Goal: Task Accomplishment & Management: Manage account settings

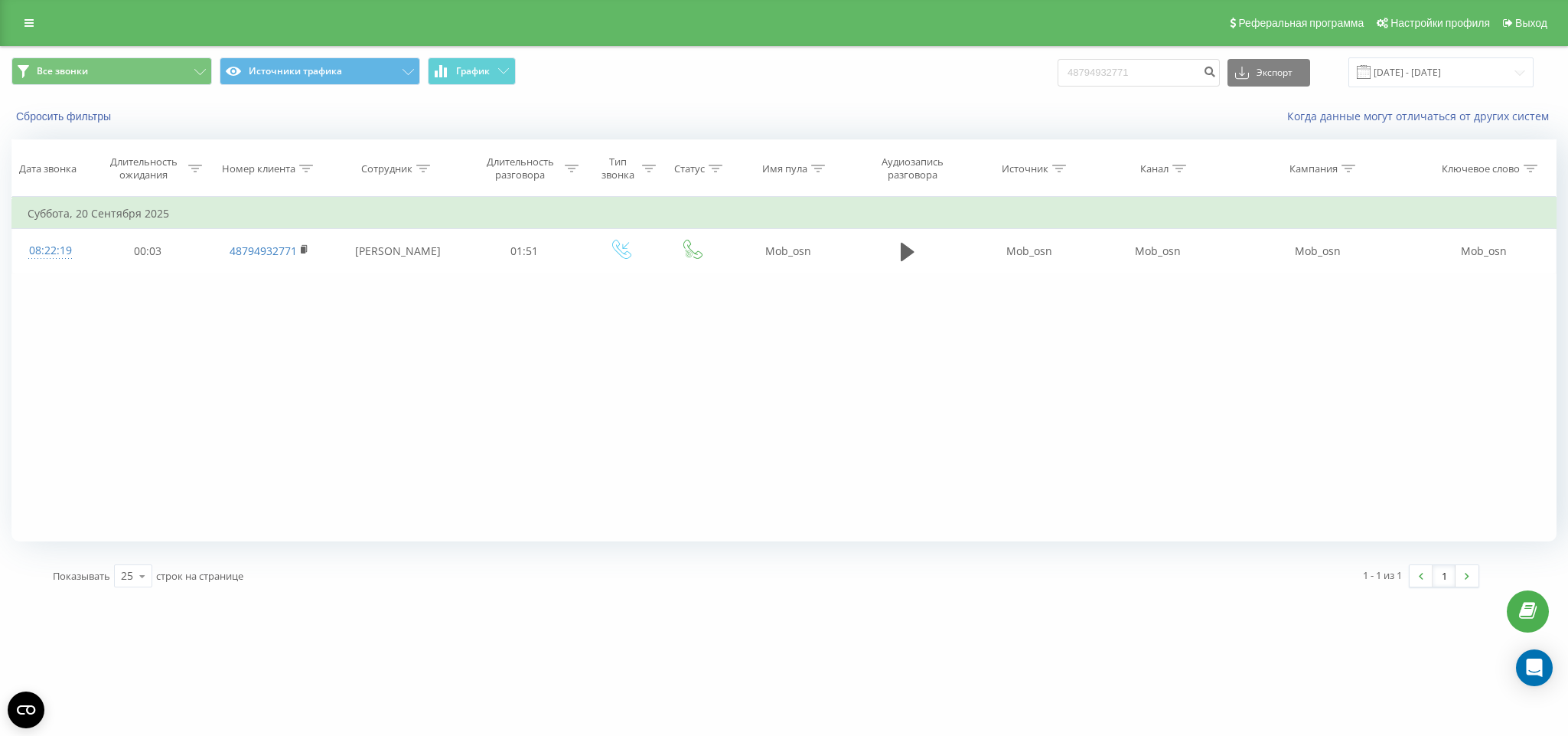
click at [46, 31] on div "Реферальная программа Настройки профиля Выход" at bounding box center [784, 23] width 1568 height 46
click at [42, 28] on link at bounding box center [29, 23] width 28 height 21
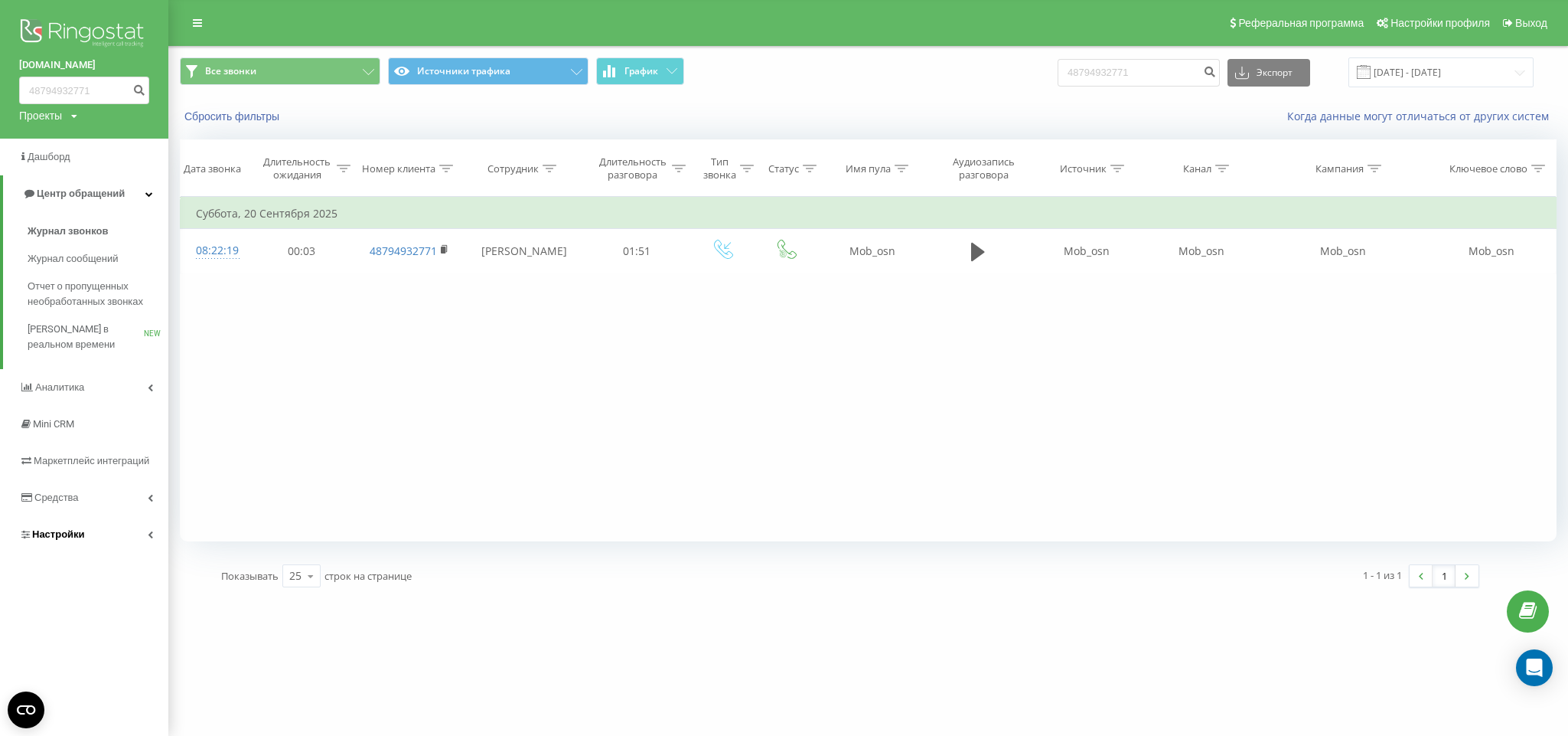
click at [106, 519] on link "Настройки" at bounding box center [84, 534] width 169 height 37
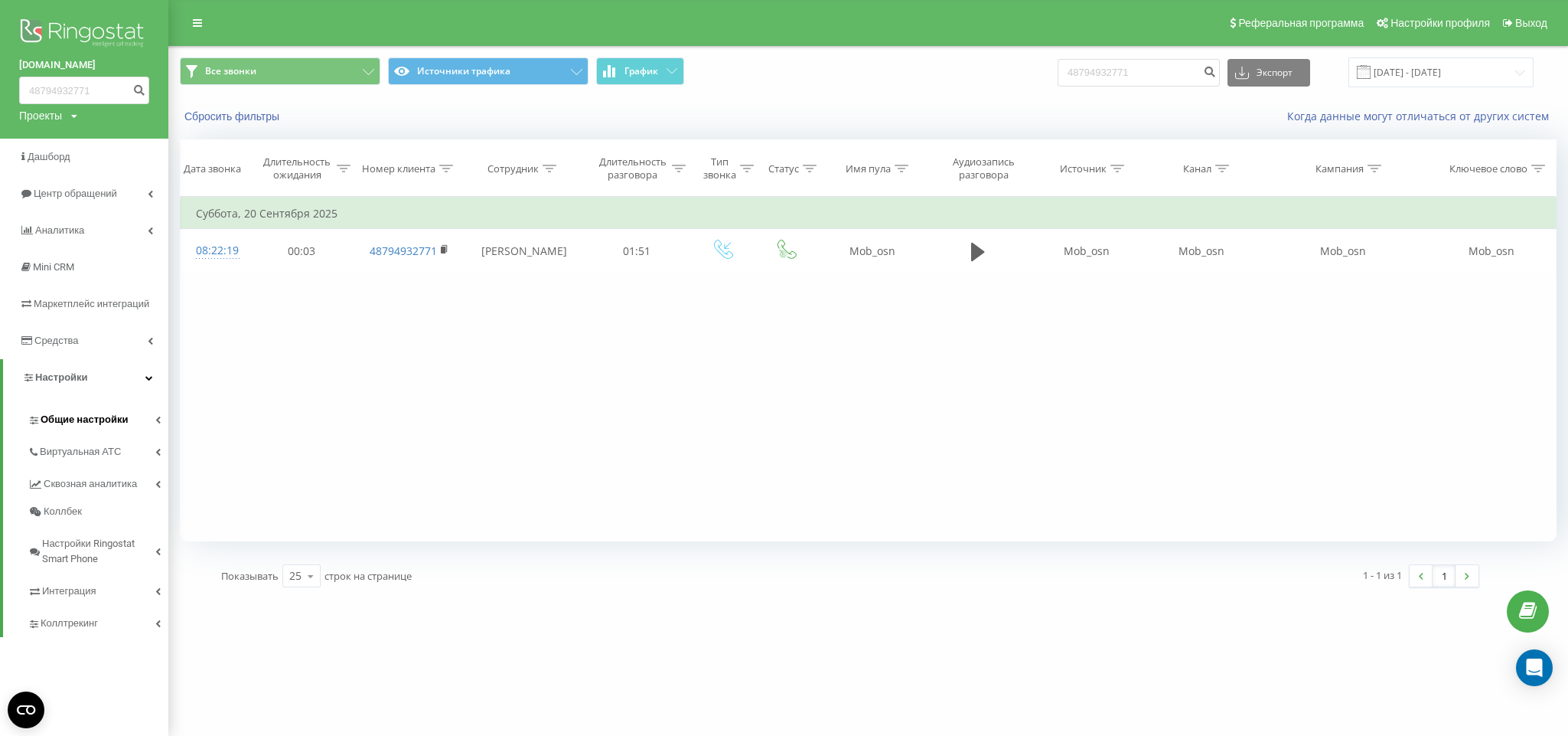
click at [118, 415] on span "Общие настройки" at bounding box center [84, 419] width 88 height 15
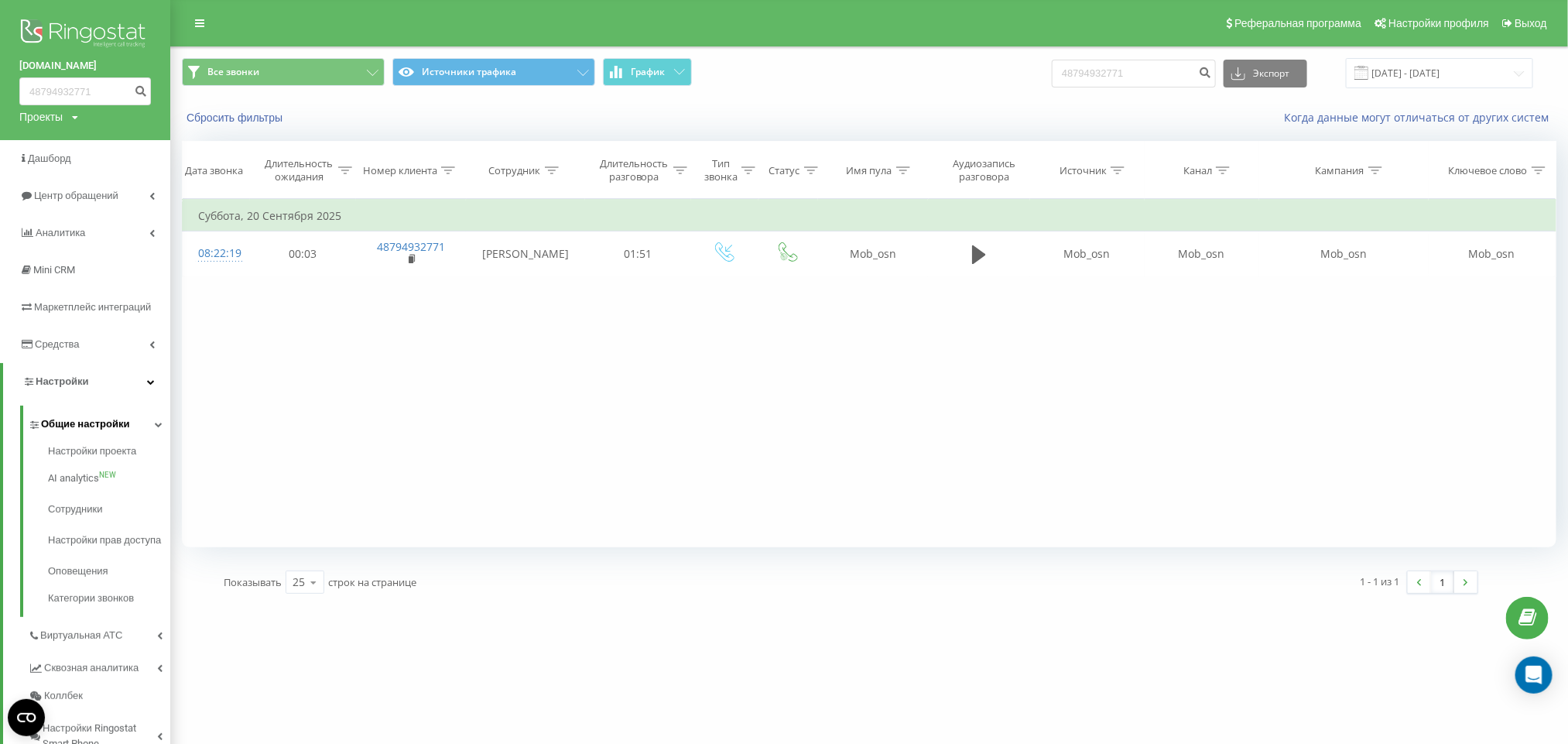
click at [119, 420] on span "Общие настройки" at bounding box center [85, 424] width 89 height 16
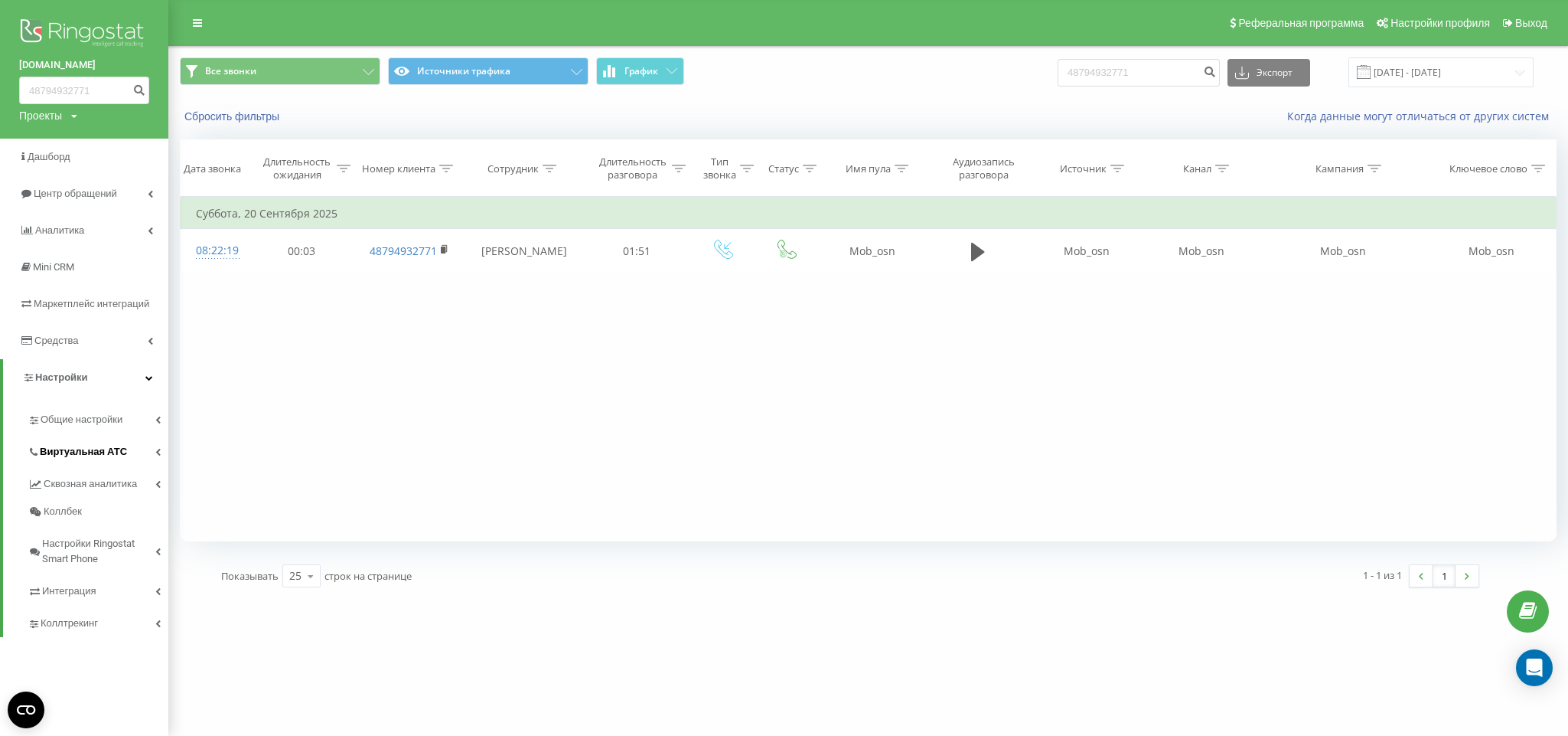
click at [103, 456] on span "Виртуальная АТС" at bounding box center [83, 452] width 88 height 15
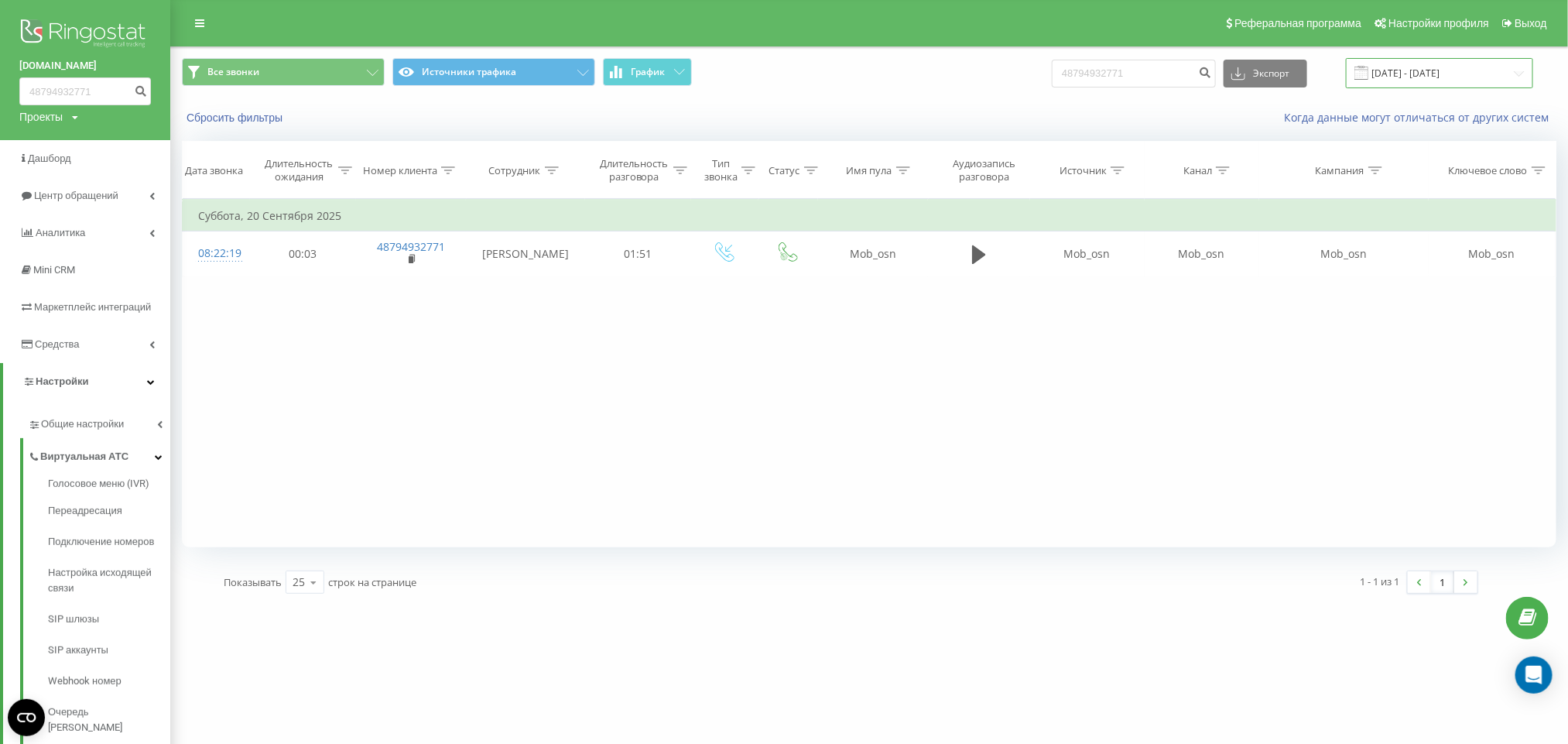
click at [1426, 72] on input "23.06.2025 - 23.09.2025" at bounding box center [1439, 73] width 187 height 30
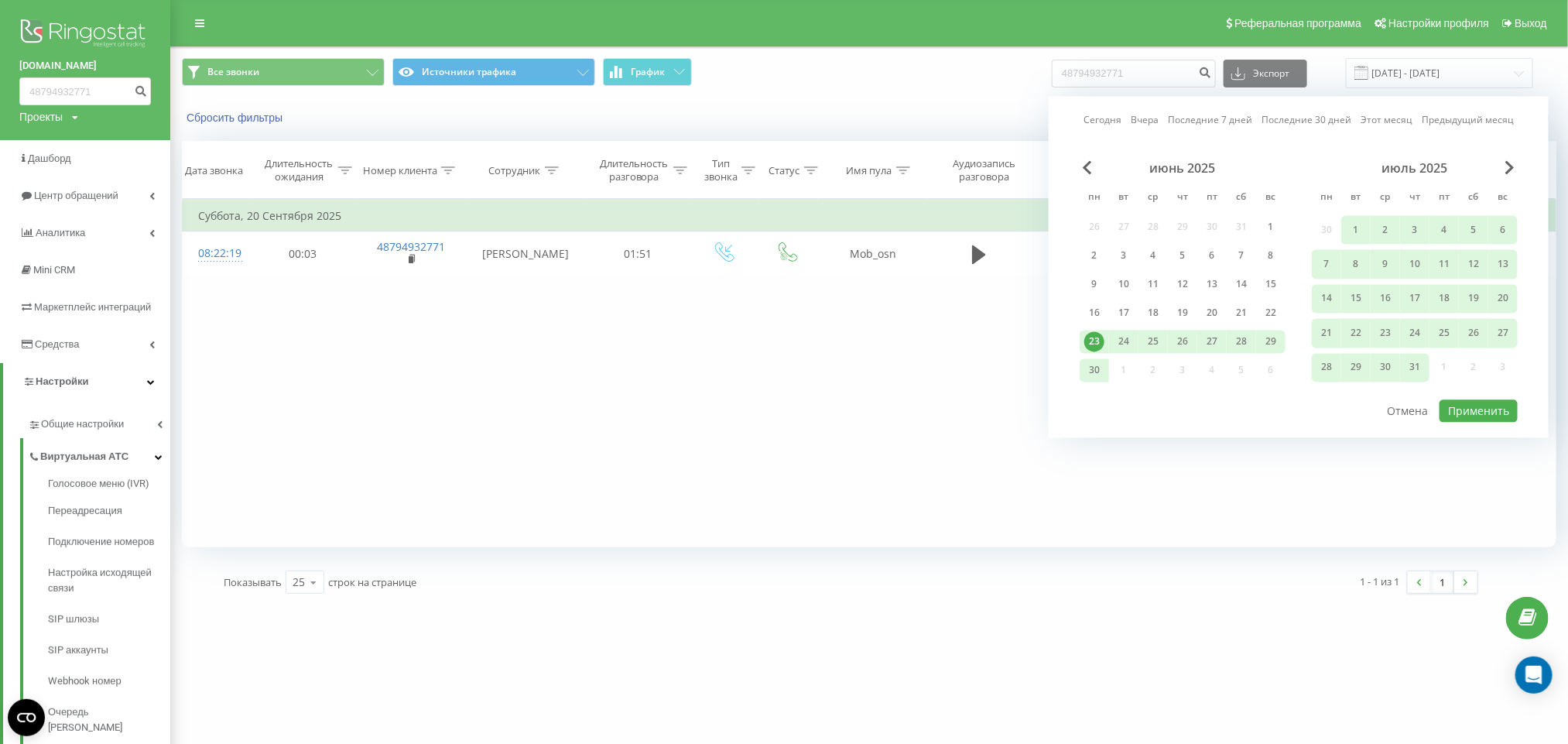
drag, startPoint x: 103, startPoint y: 30, endPoint x: 103, endPoint y: 19, distance: 11.0
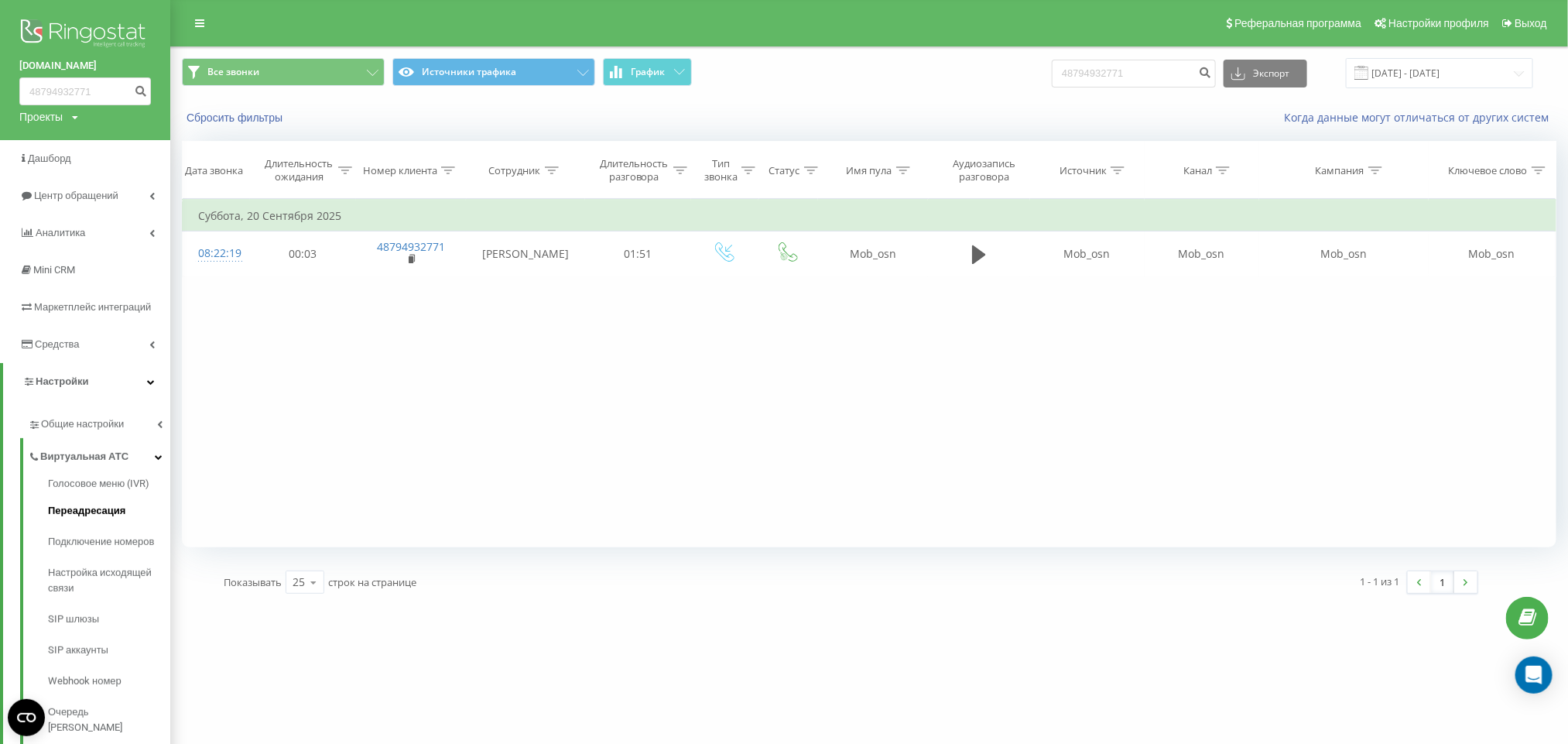
click at [62, 510] on span "Переадресация" at bounding box center [86, 510] width 77 height 16
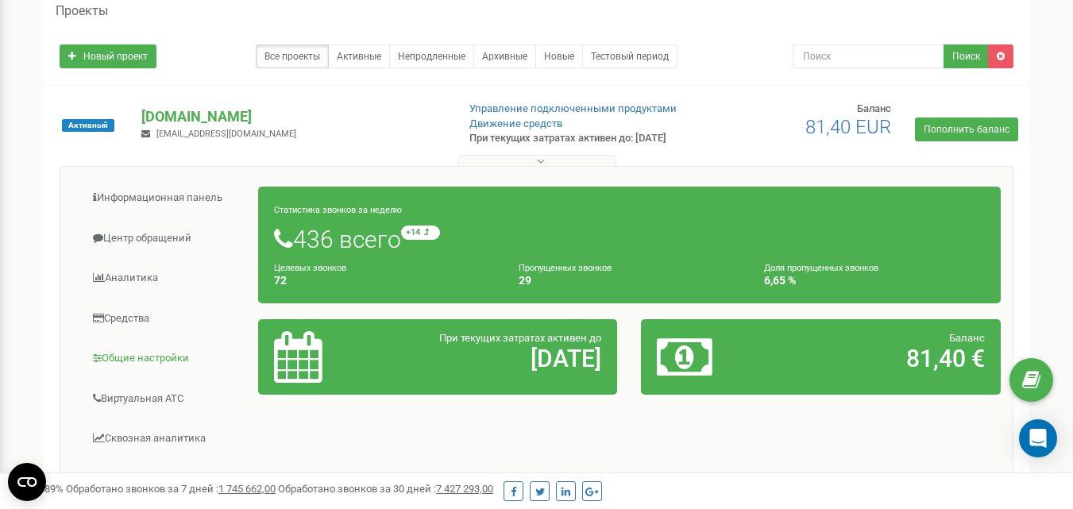
scroll to position [238, 0]
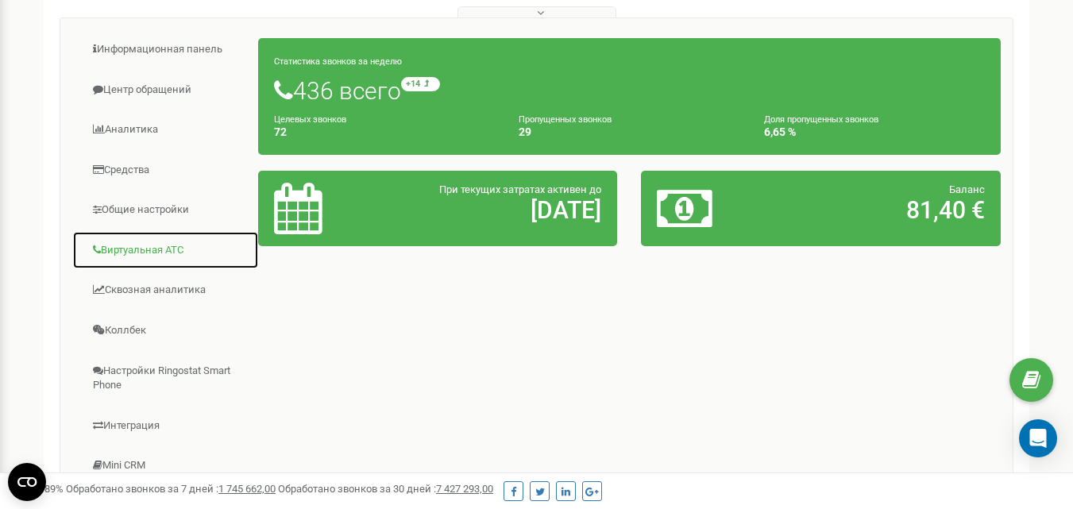
click at [147, 261] on link "Виртуальная АТС" at bounding box center [165, 250] width 187 height 39
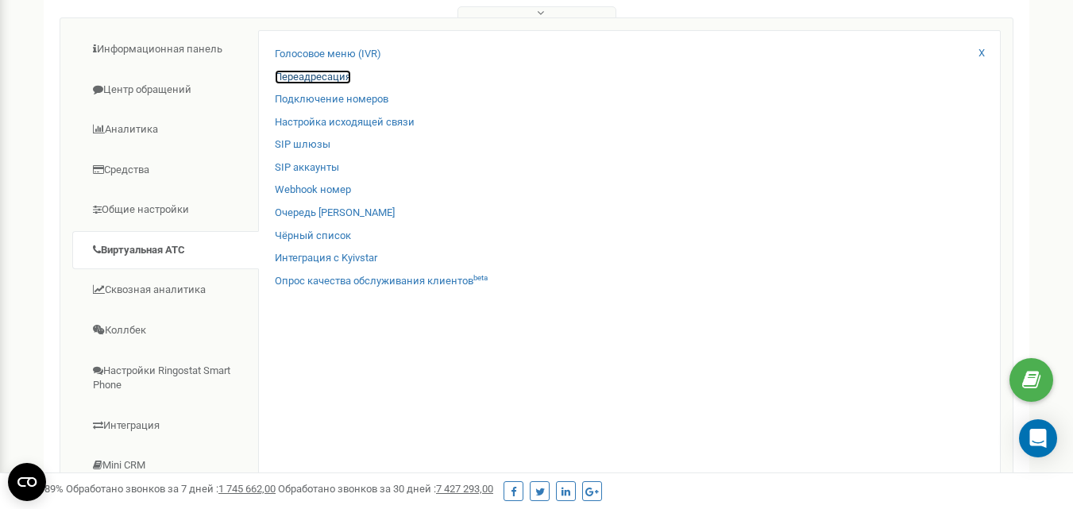
click at [322, 85] on link "Переадресация" at bounding box center [313, 77] width 76 height 15
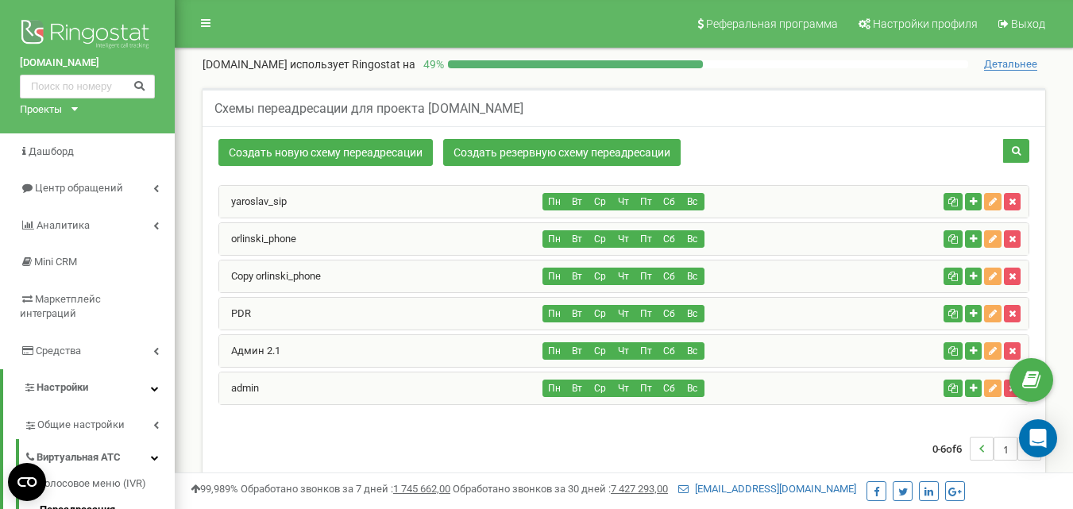
click at [321, 207] on div "yaroslav_sip" at bounding box center [381, 202] width 324 height 32
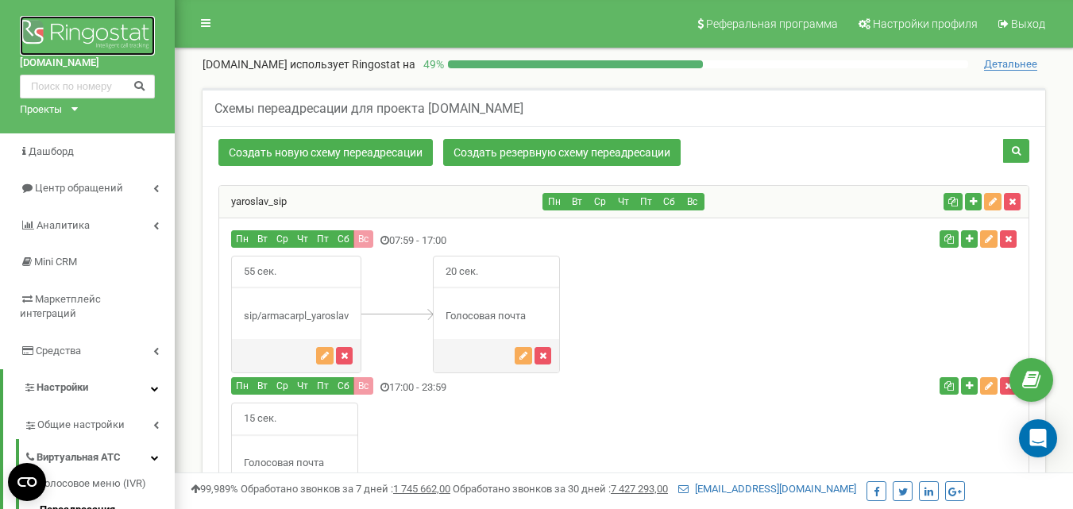
click at [122, 25] on img at bounding box center [87, 36] width 135 height 40
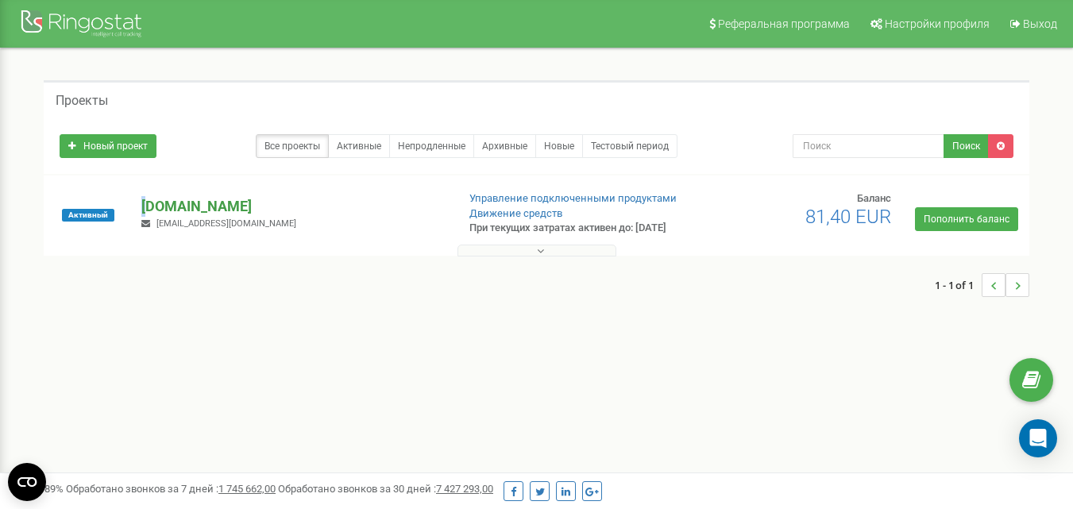
click at [145, 215] on p "[DOMAIN_NAME]" at bounding box center [292, 206] width 302 height 21
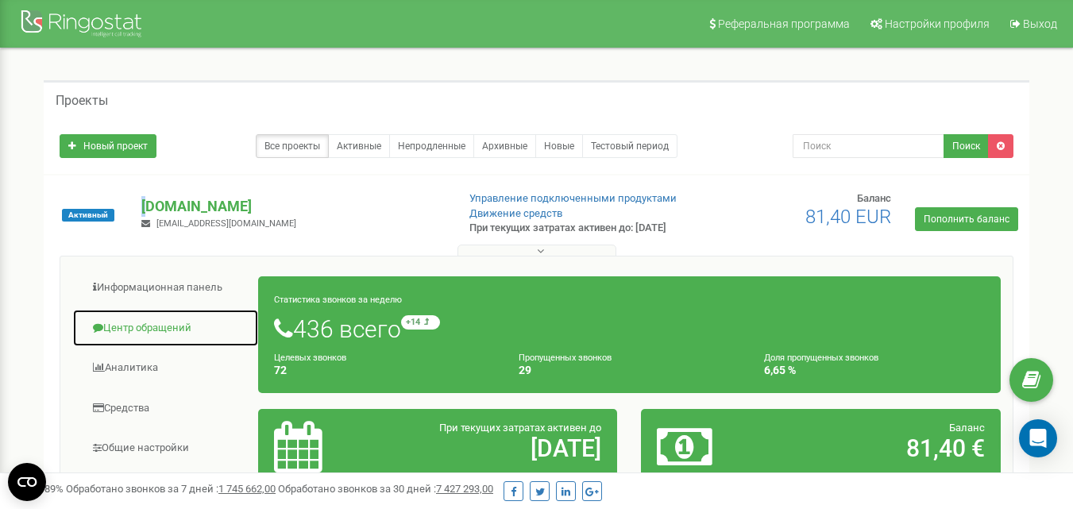
click at [159, 340] on link "Центр обращений" at bounding box center [165, 328] width 187 height 39
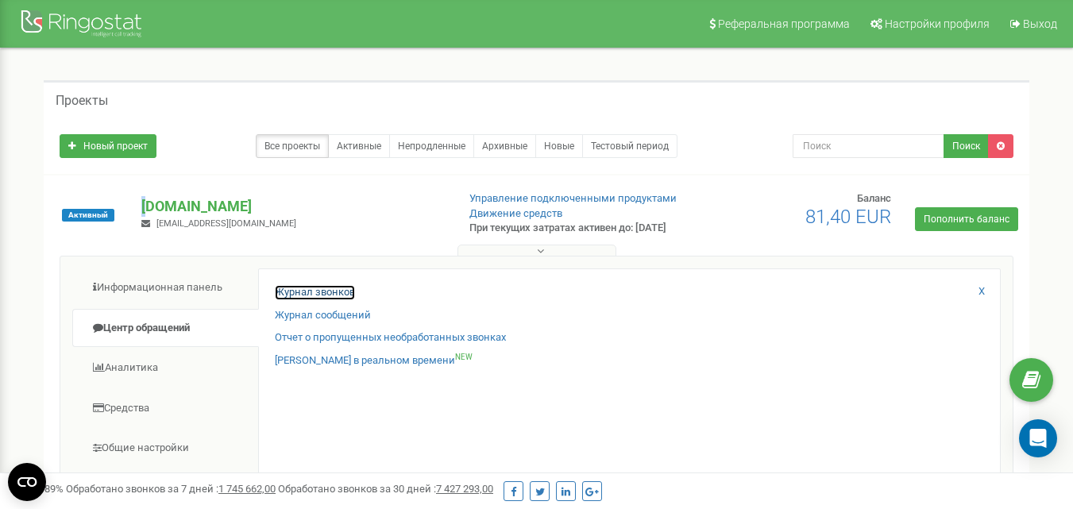
click at [337, 300] on link "Журнал звонков" at bounding box center [315, 292] width 80 height 15
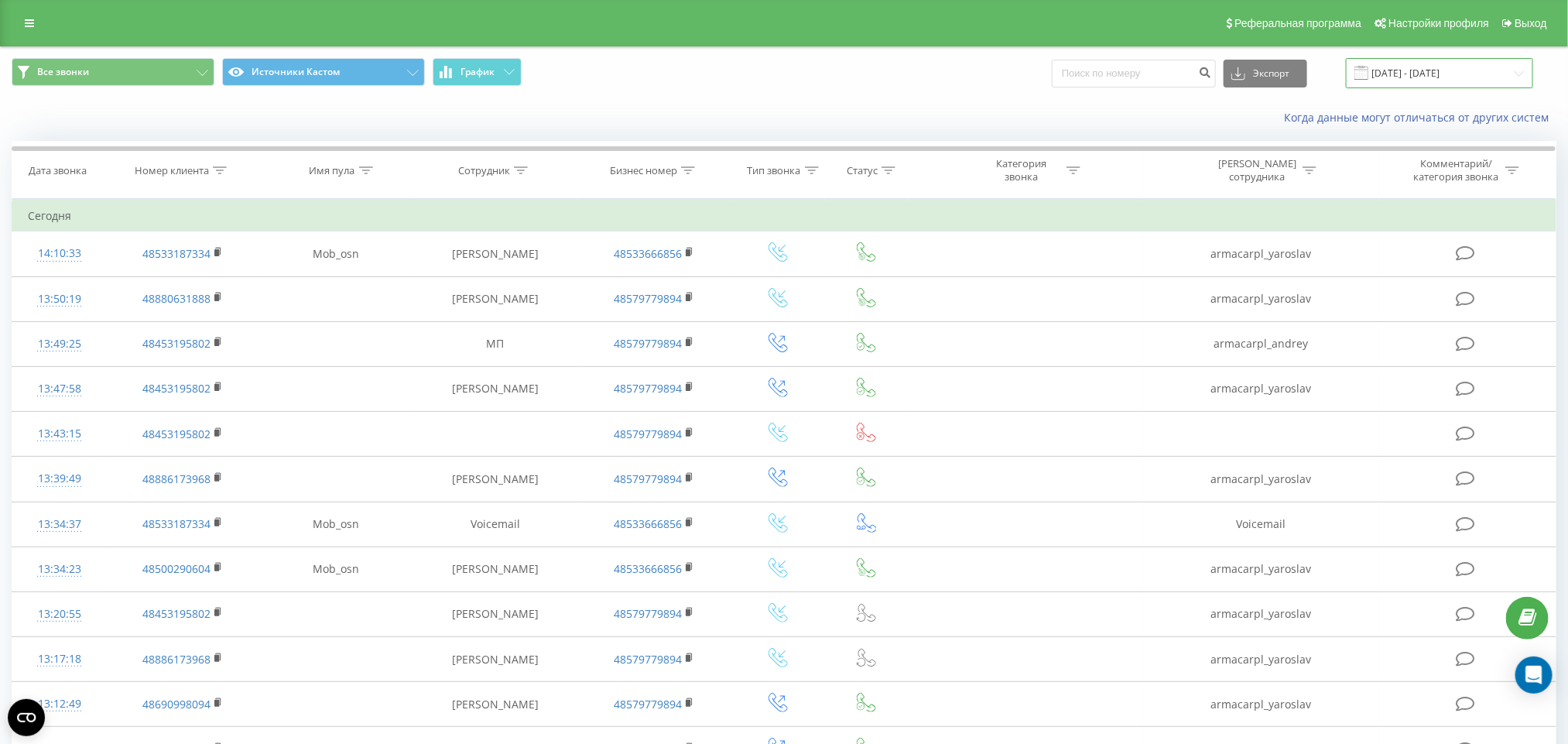
click at [1436, 82] on input "23.08.2025 - 23.09.2025" at bounding box center [1439, 73] width 187 height 30
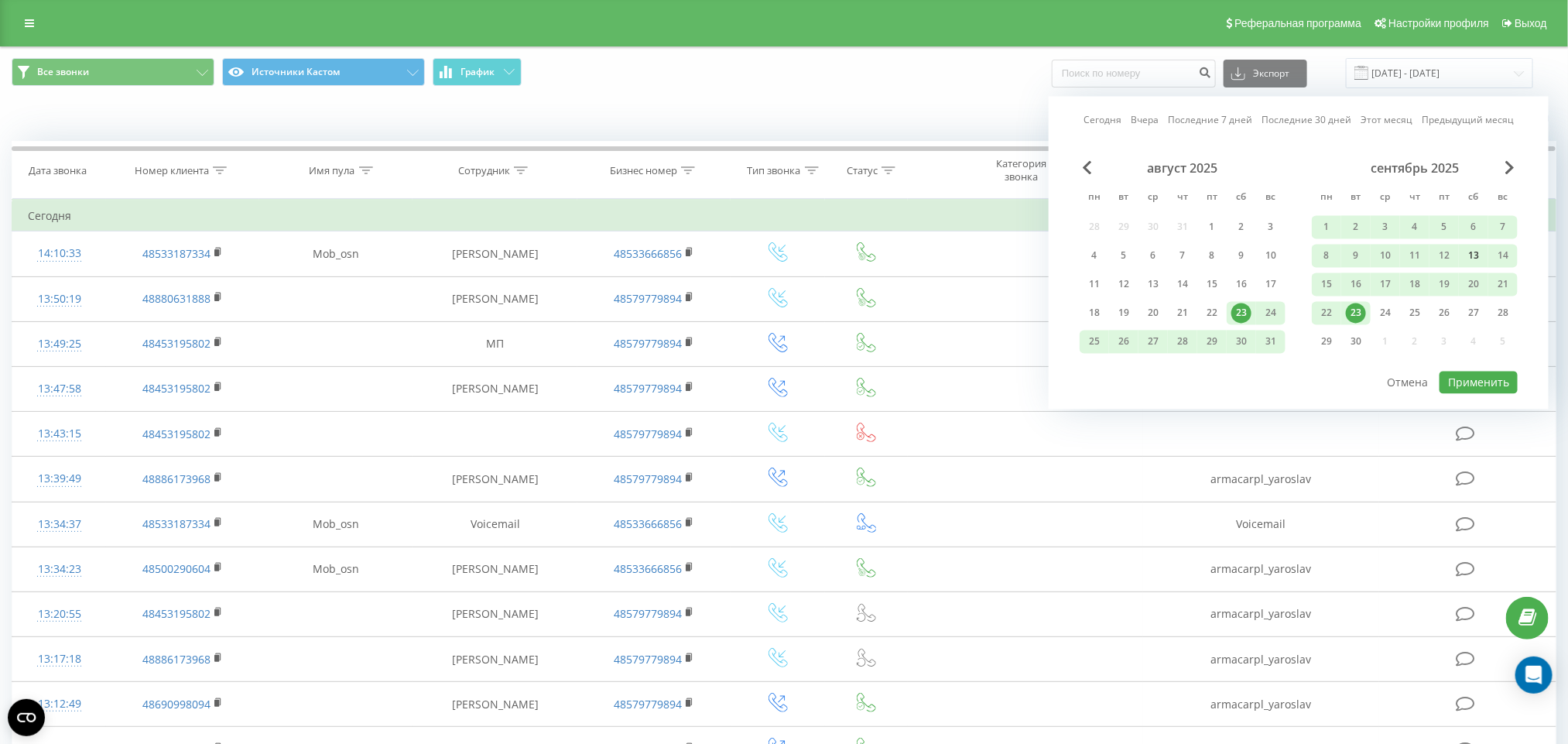
click at [1479, 250] on div "13" at bounding box center [1473, 256] width 20 height 20
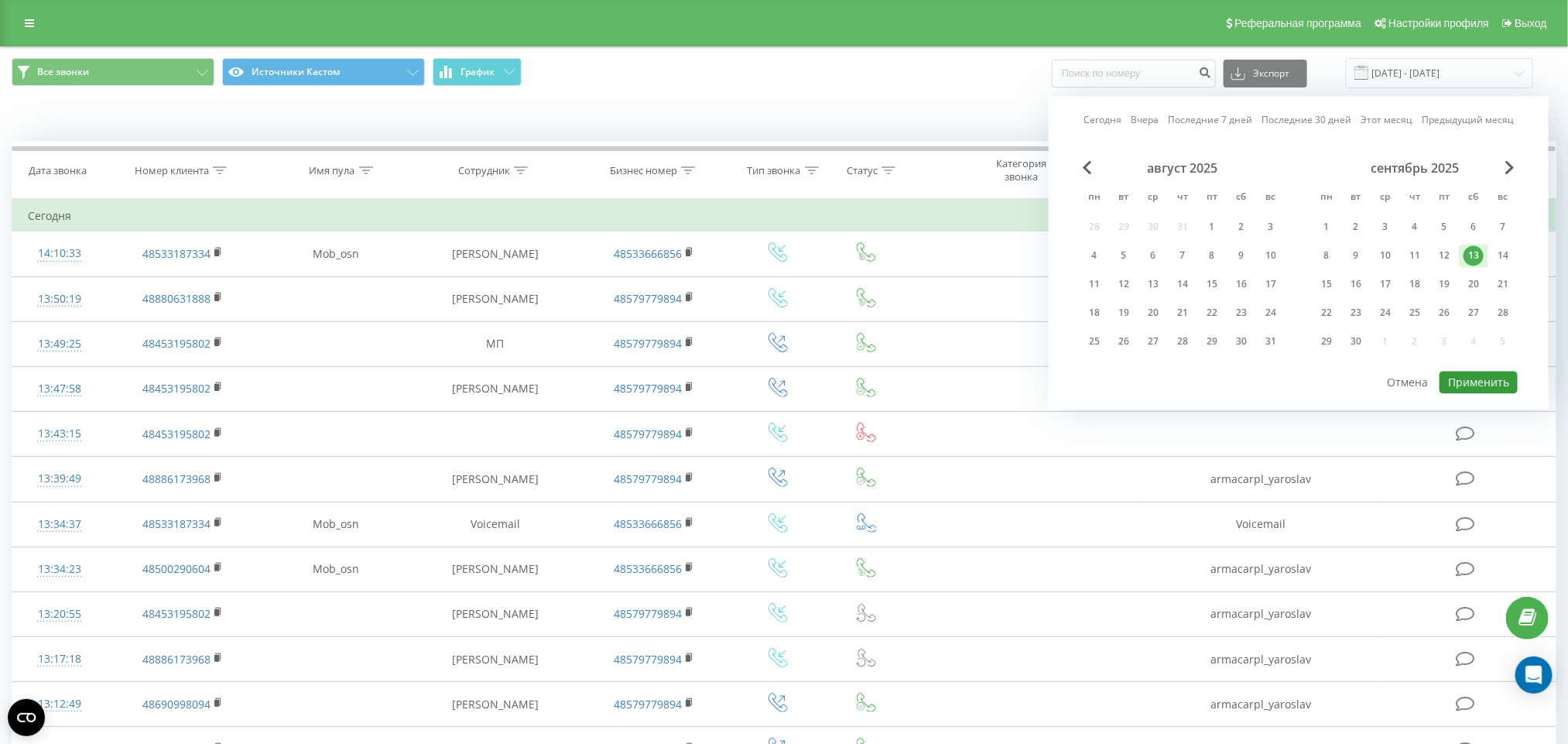
click at [1472, 376] on button "Применить" at bounding box center [1478, 382] width 78 height 22
type input "13.09.2025 - 13.09.2025"
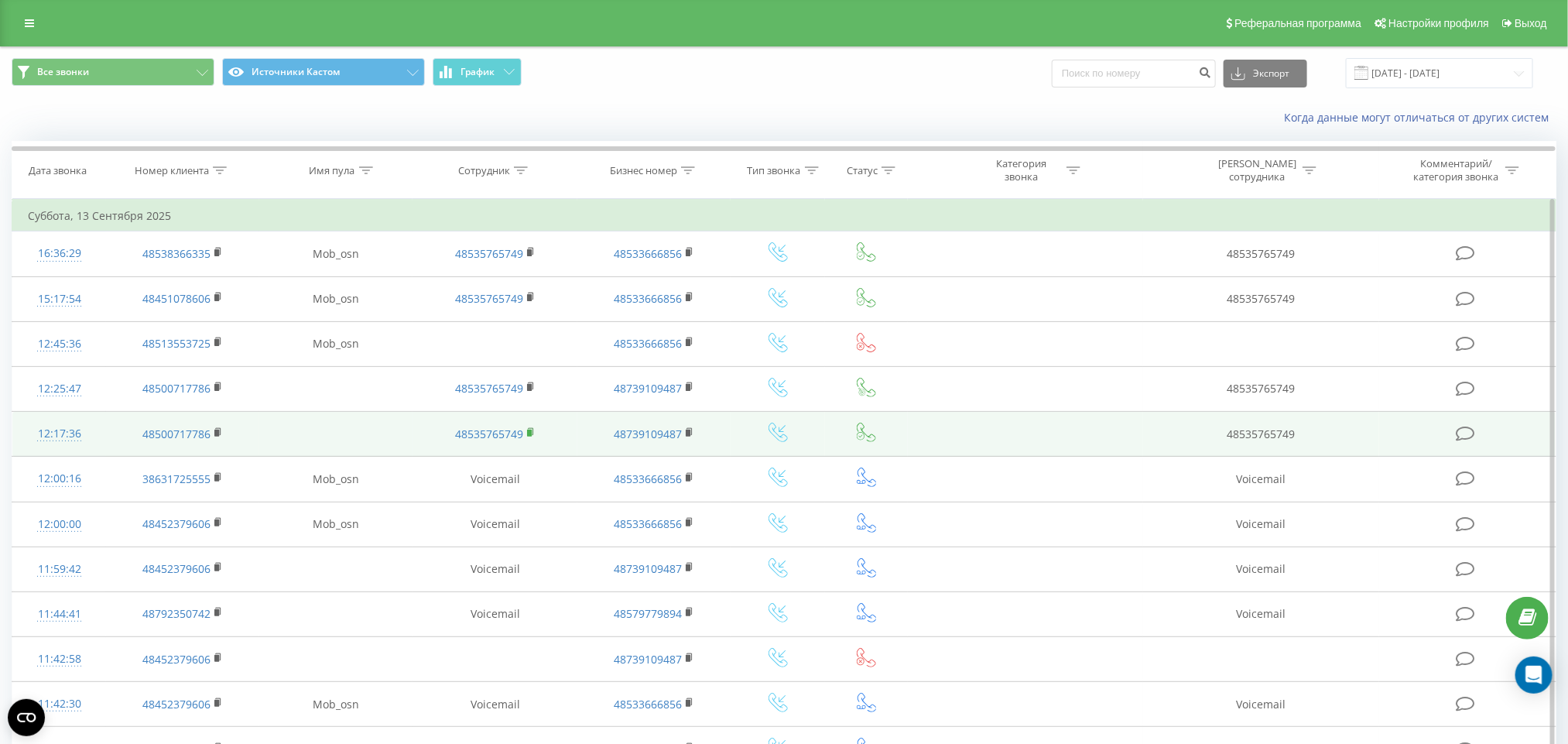
click at [532, 438] on icon at bounding box center [531, 432] width 9 height 11
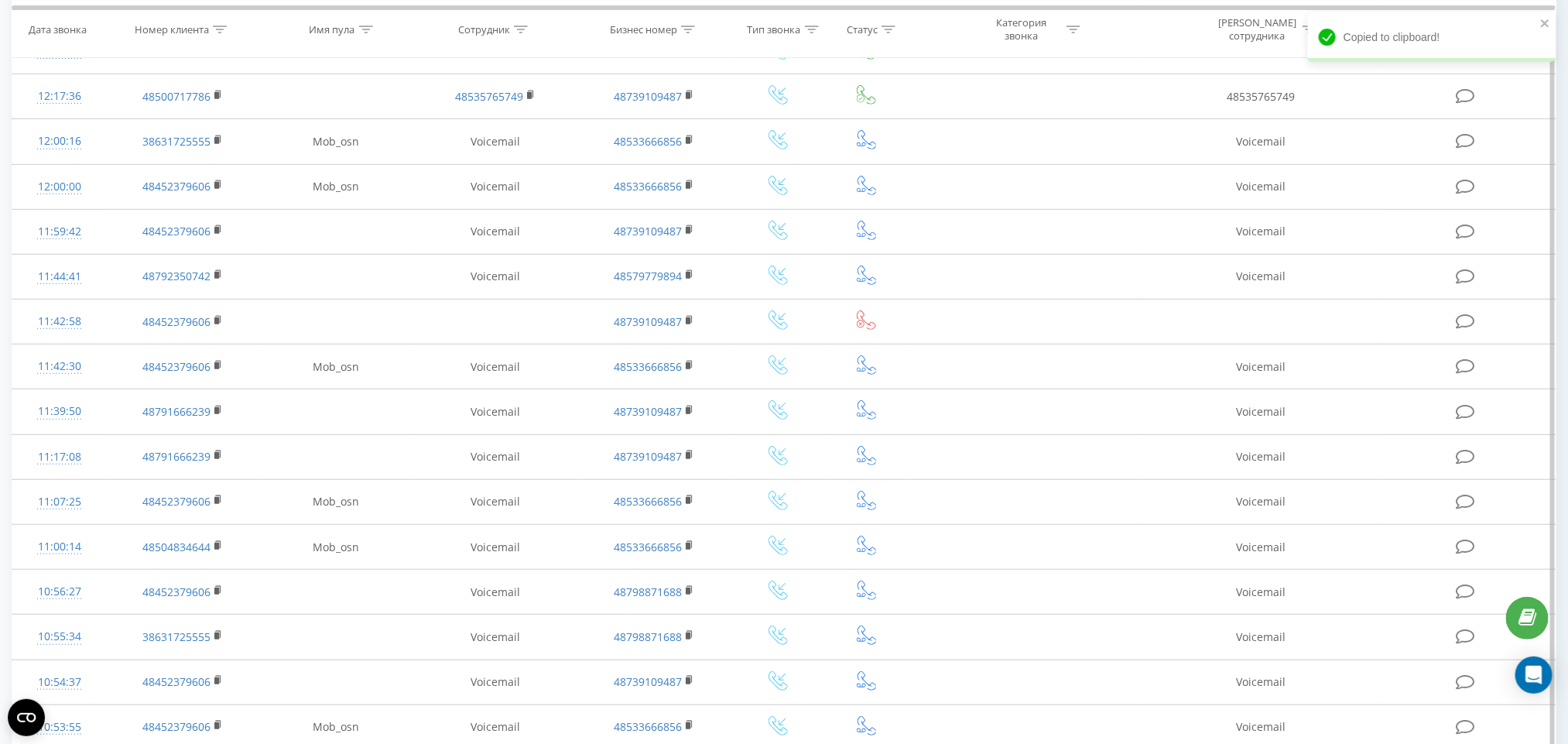
scroll to position [102, 0]
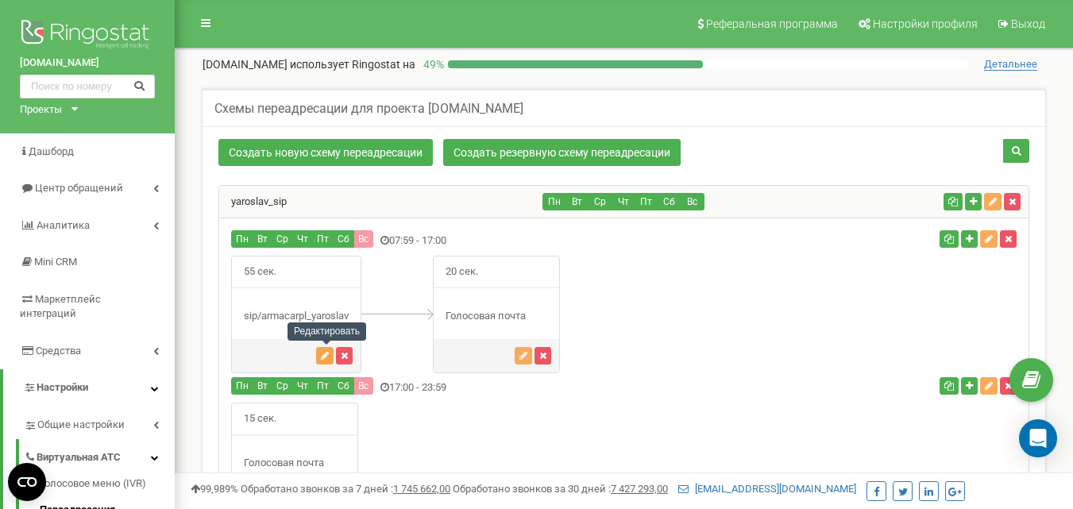
click at [329, 349] on button "button" at bounding box center [324, 355] width 17 height 17
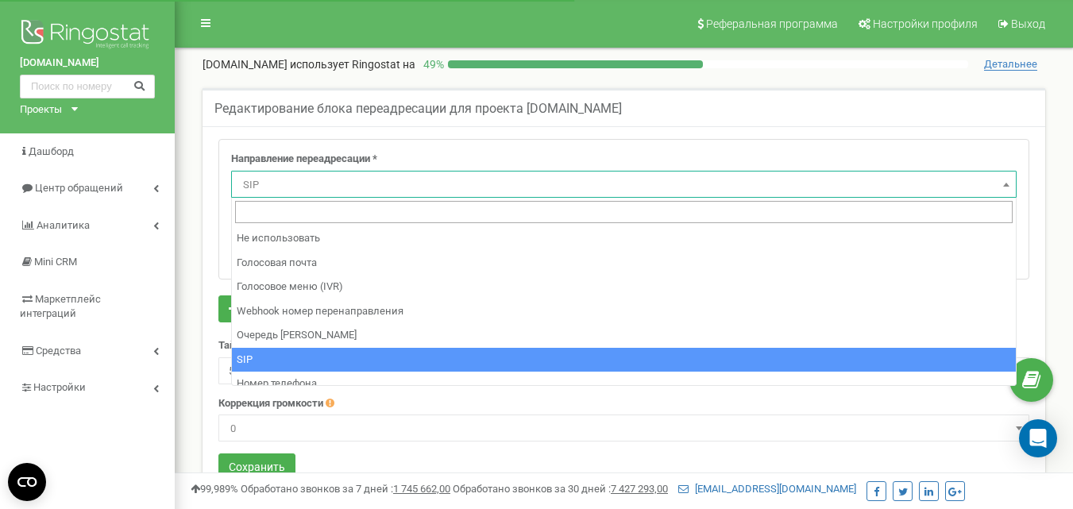
click at [315, 186] on span "SIP" at bounding box center [624, 185] width 775 height 22
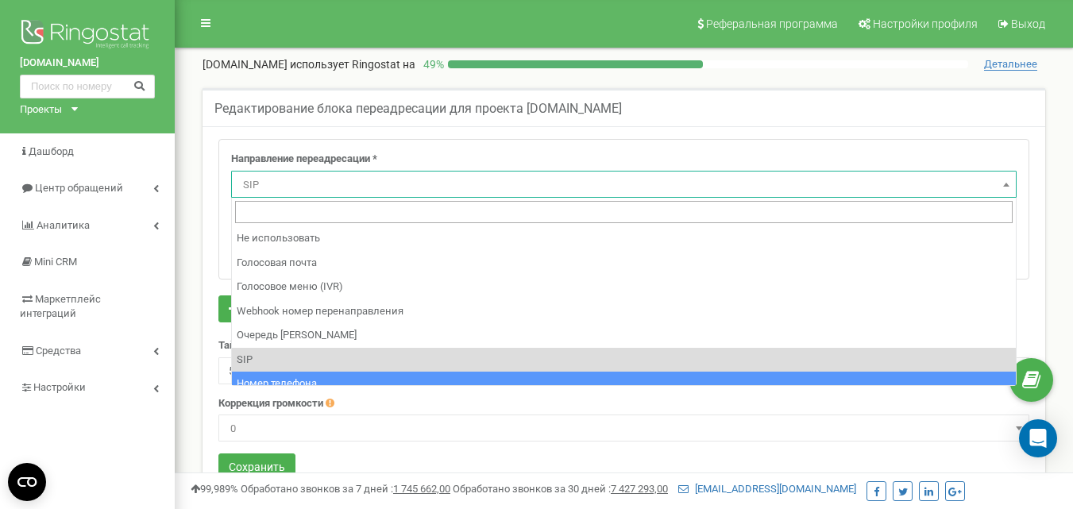
select select "Phone"
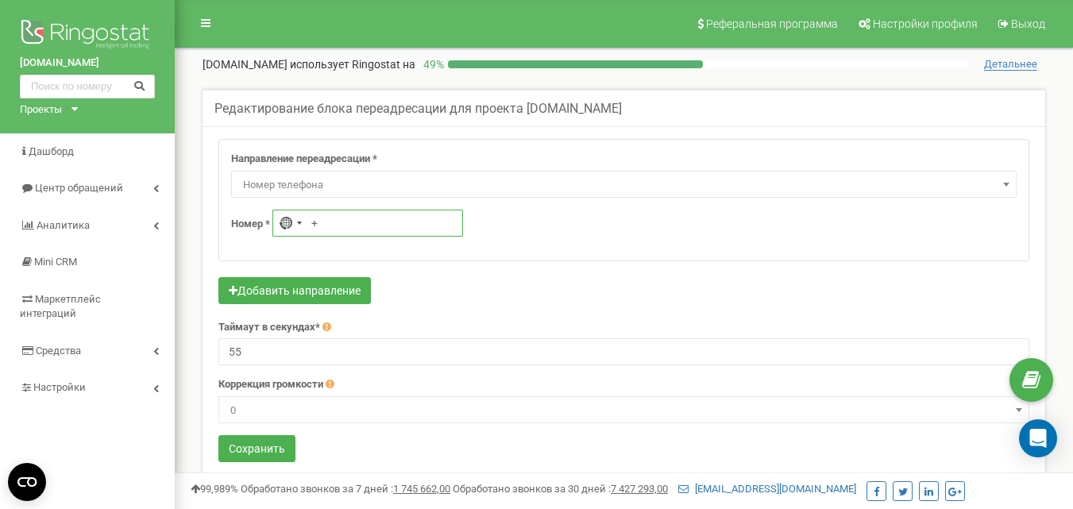
click at [362, 234] on input "+" at bounding box center [368, 223] width 191 height 27
paste input "48 535 765 749"
type input "[PHONE_NUMBER]"
click at [498, 230] on div "Номер * [GEOGRAPHIC_DATA] +48 [PHONE_NUMBER]" at bounding box center [624, 223] width 786 height 27
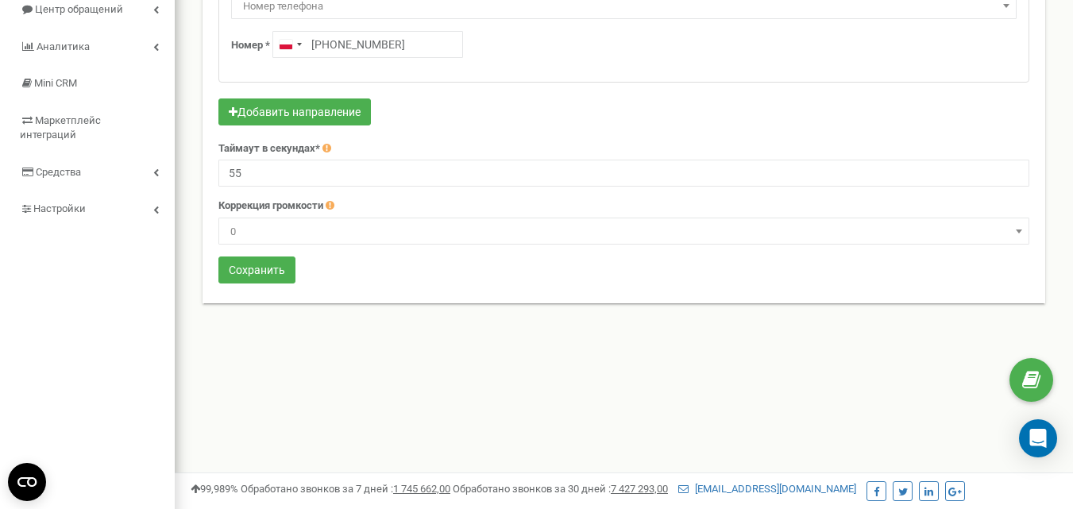
scroll to position [47, 0]
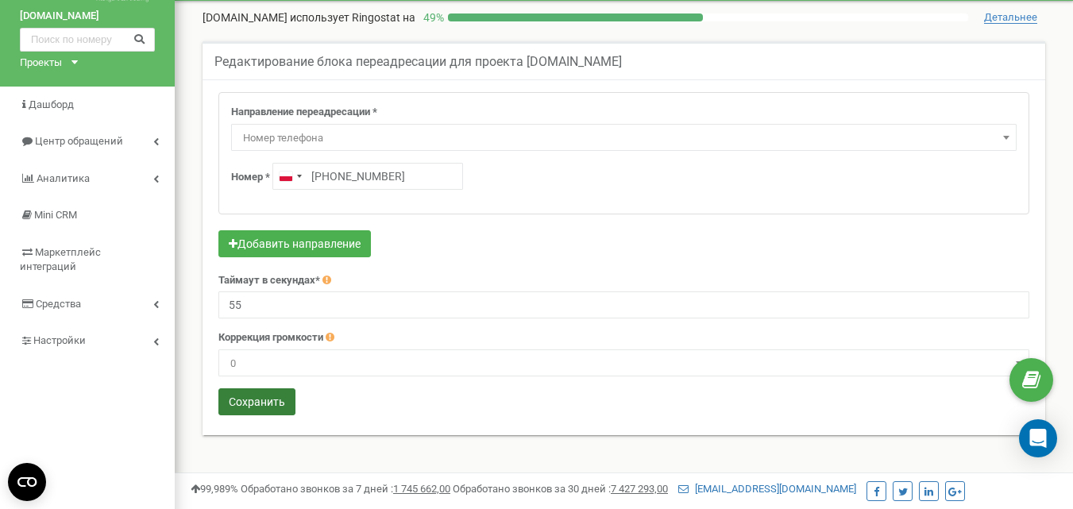
click at [263, 408] on button "Сохранить" at bounding box center [256, 402] width 77 height 27
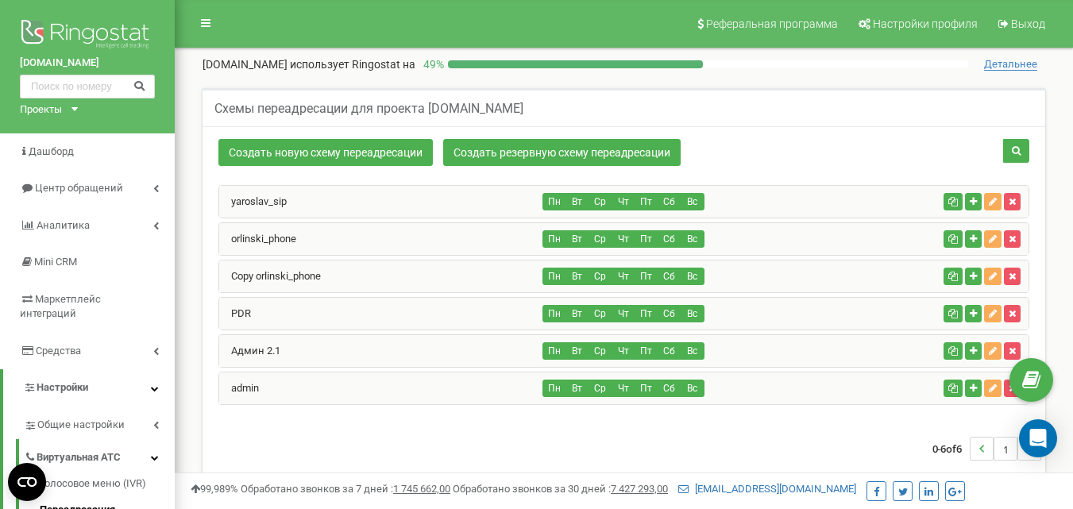
click at [287, 192] on div "yaroslav_sip" at bounding box center [381, 202] width 324 height 32
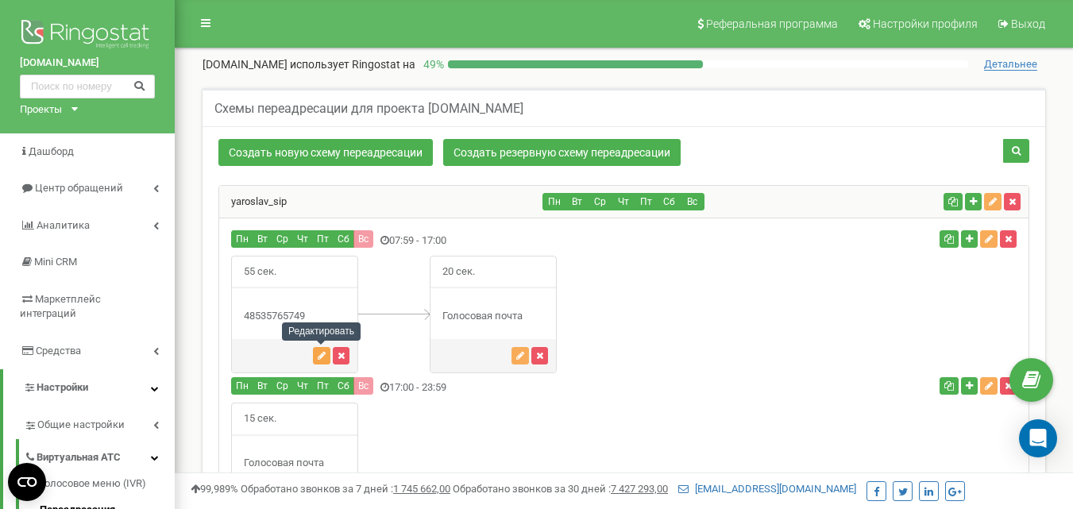
click at [321, 351] on icon "button" at bounding box center [322, 356] width 8 height 10
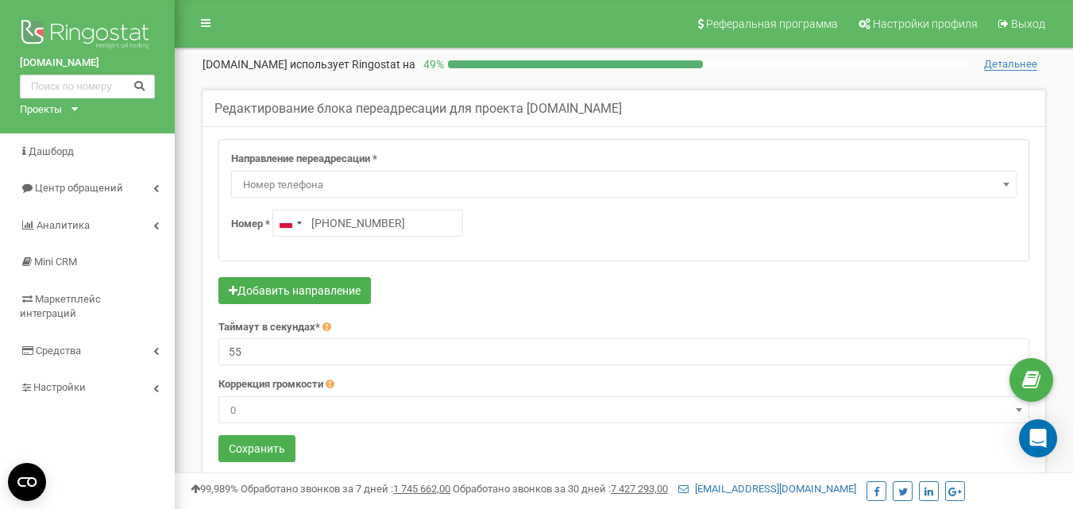
click at [330, 181] on span "Номер телефона" at bounding box center [624, 185] width 775 height 22
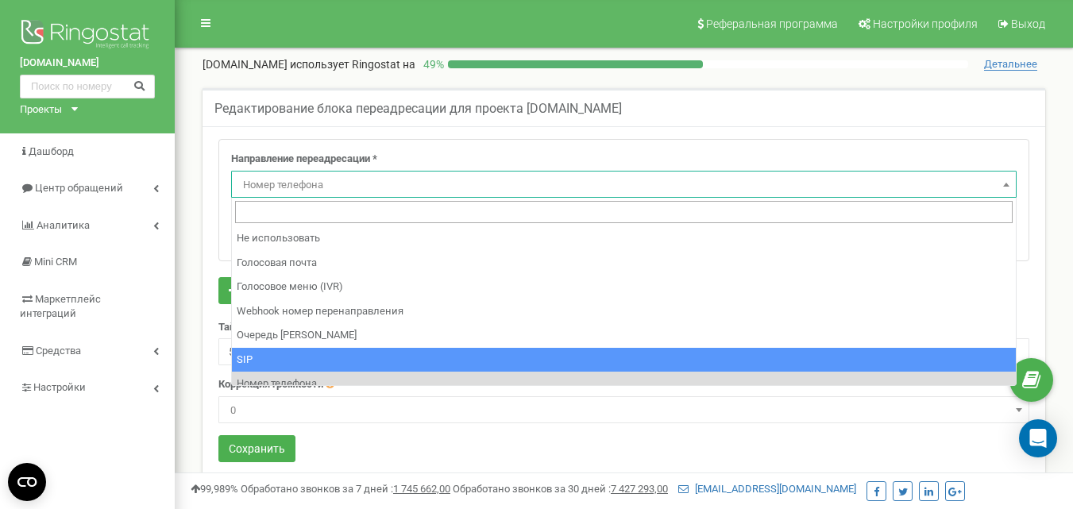
select select "SIP"
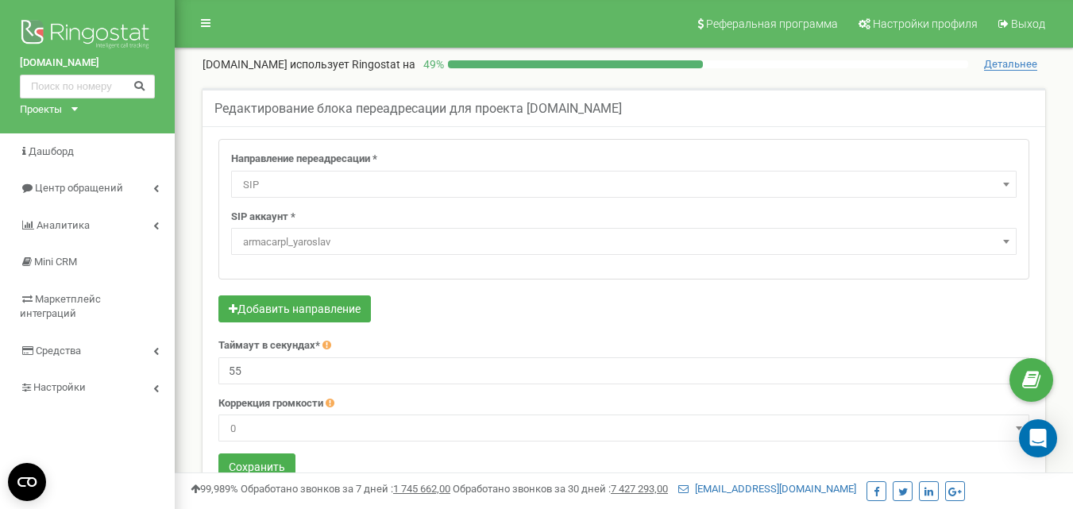
scroll to position [397, 0]
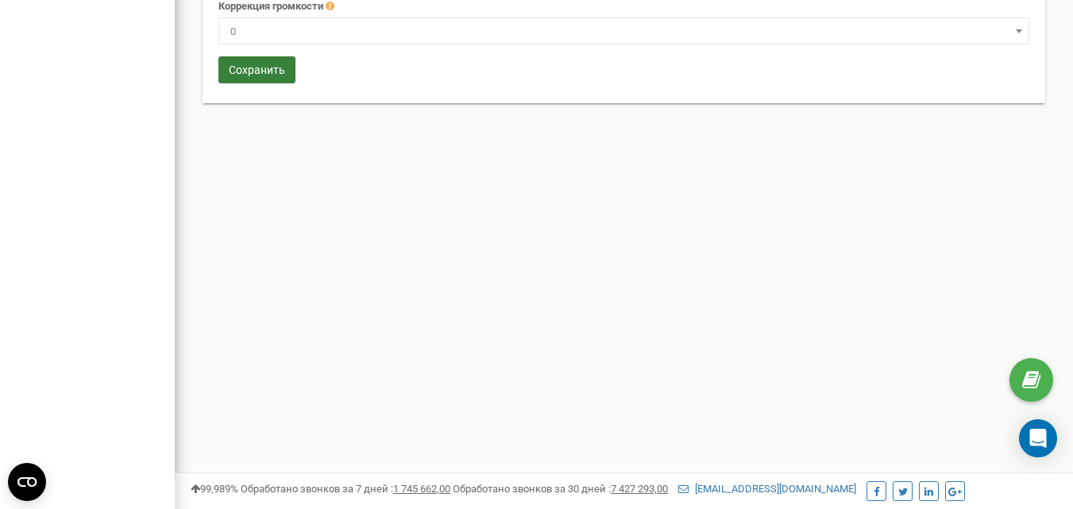
click at [261, 68] on button "Сохранить" at bounding box center [256, 69] width 77 height 27
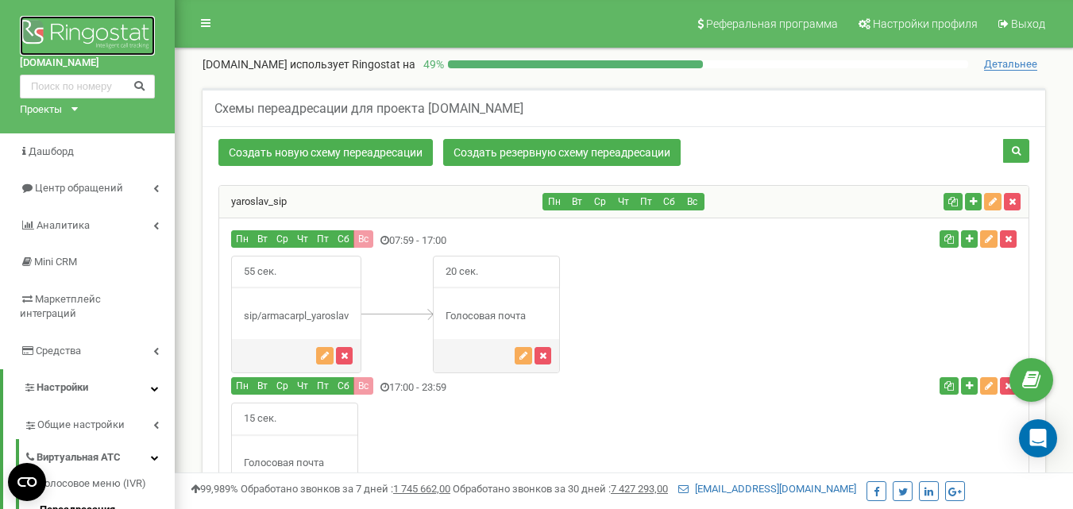
click at [108, 44] on img at bounding box center [87, 36] width 135 height 40
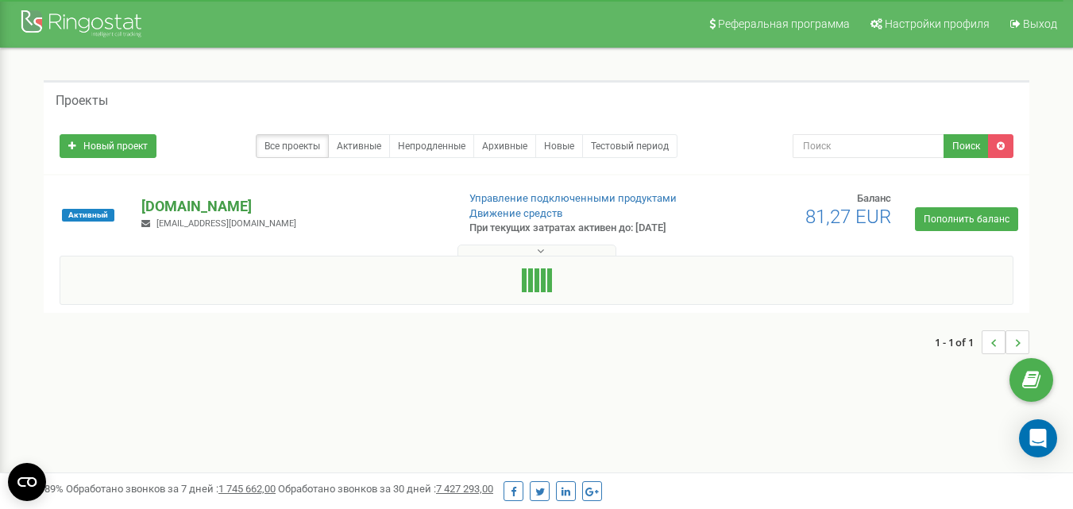
click at [164, 215] on p "[DOMAIN_NAME]" at bounding box center [292, 206] width 302 height 21
click at [340, 201] on div "Активный armacar.pl info@armacar.pl Управление подключенными продуктами Движени…" at bounding box center [537, 223] width 978 height 64
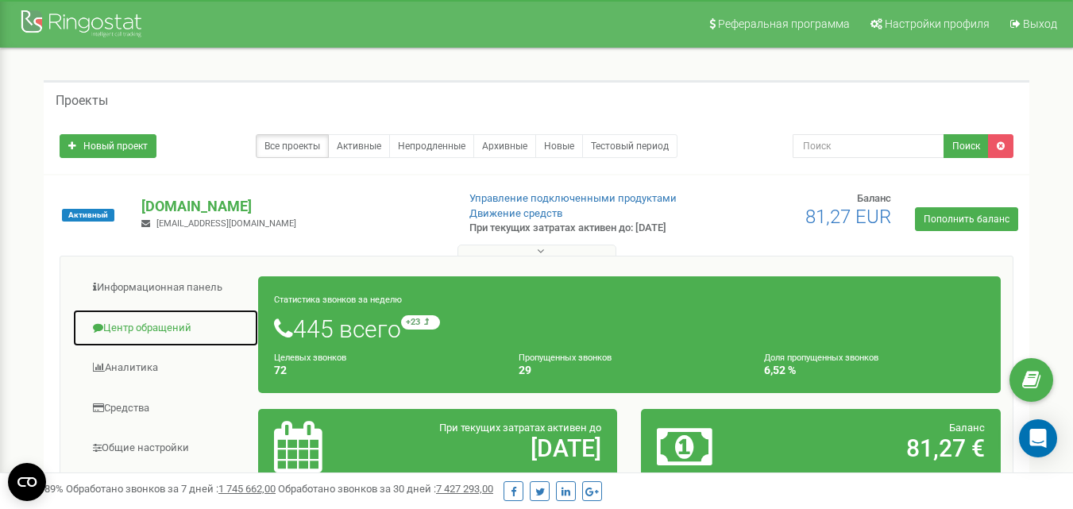
click at [124, 342] on link "Центр обращений" at bounding box center [165, 328] width 187 height 39
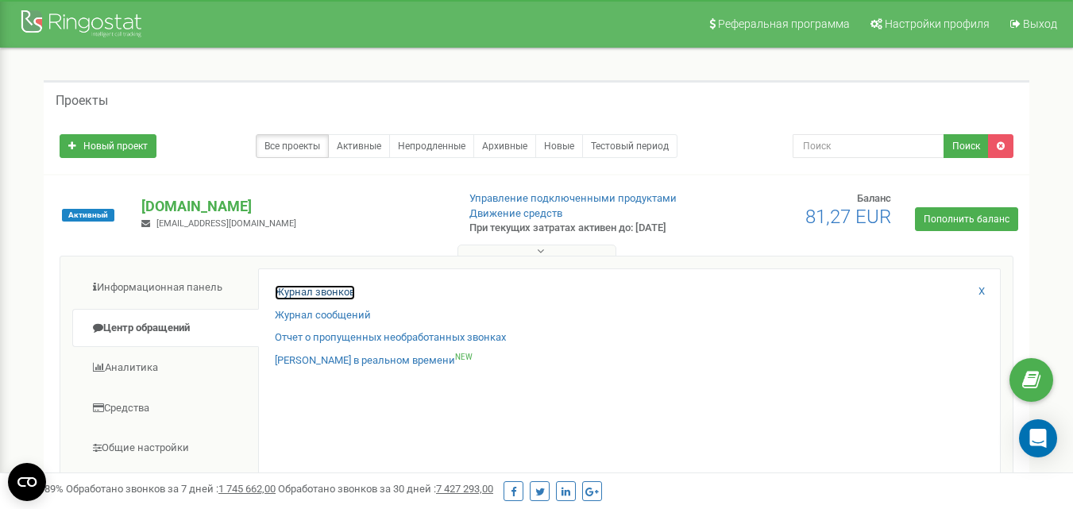
click at [331, 300] on link "Журнал звонков" at bounding box center [315, 292] width 80 height 15
click at [320, 298] on link "Журнал звонков" at bounding box center [315, 292] width 80 height 15
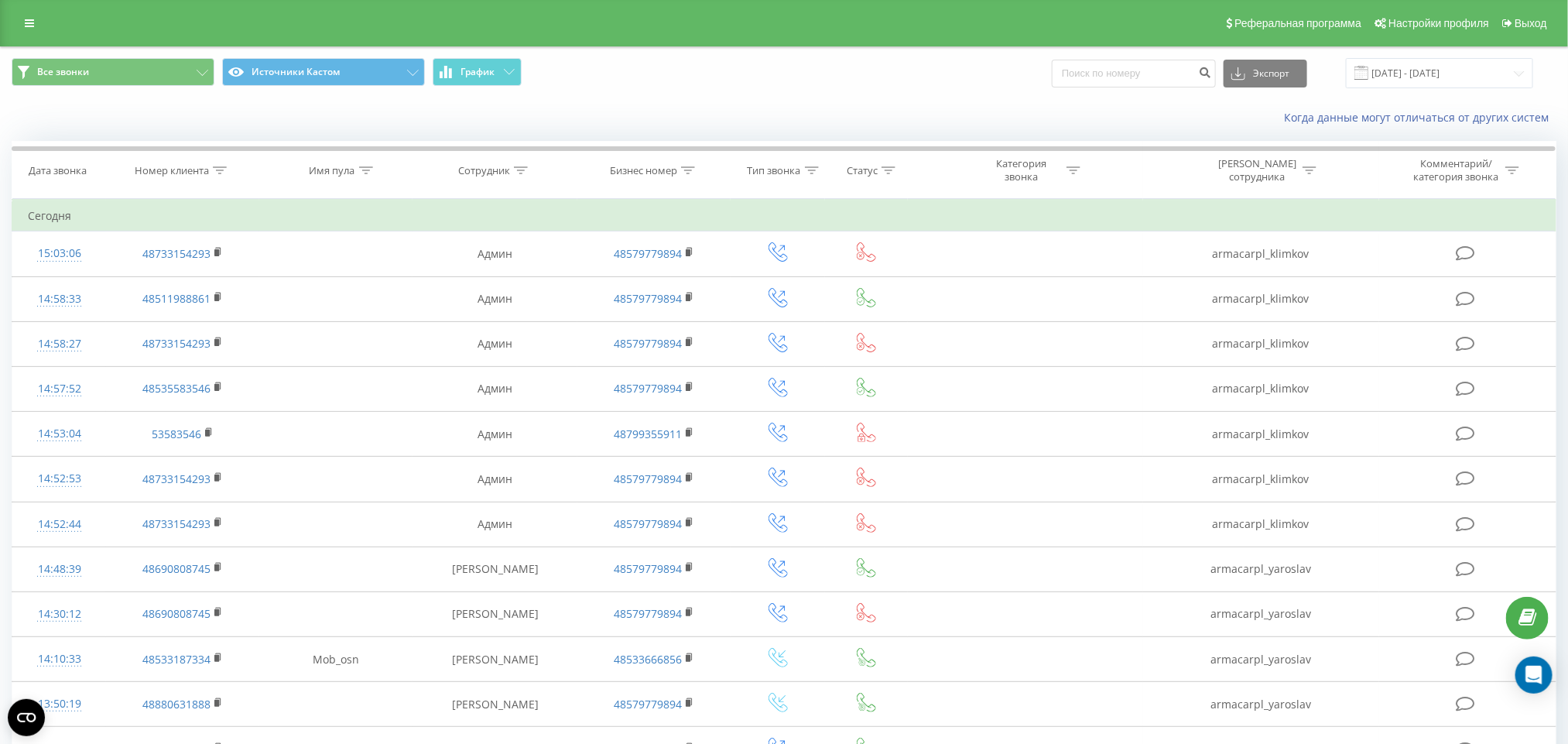
click at [1463, 92] on div "Все звонки Источники Кастом График Экспорт .csv .xls .xlsx [DATE] - [DATE]" at bounding box center [784, 72] width 1566 height 52
click at [1456, 70] on input "[DATE] - [DATE]" at bounding box center [1439, 73] width 187 height 30
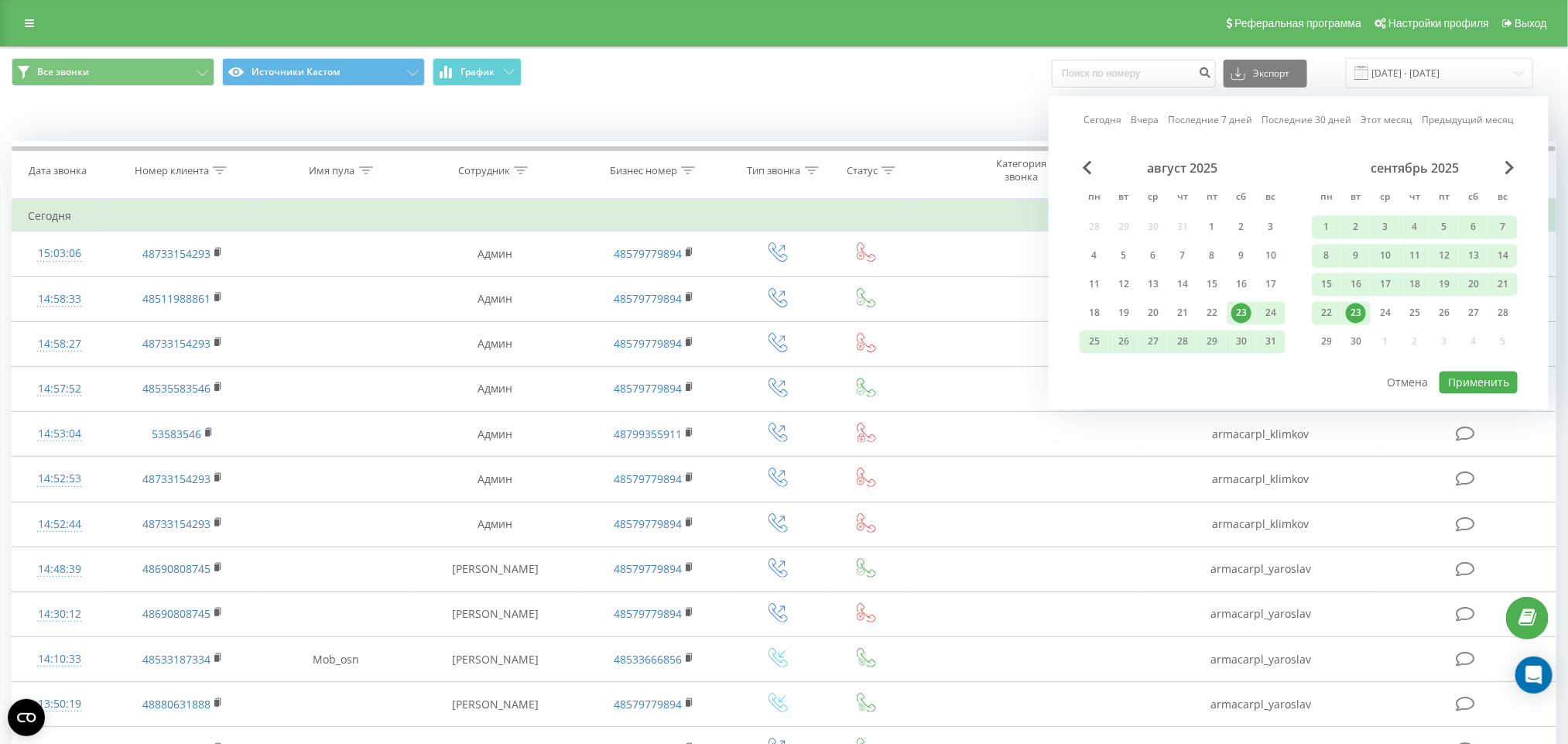
click at [1363, 318] on div "23" at bounding box center [1356, 314] width 29 height 23
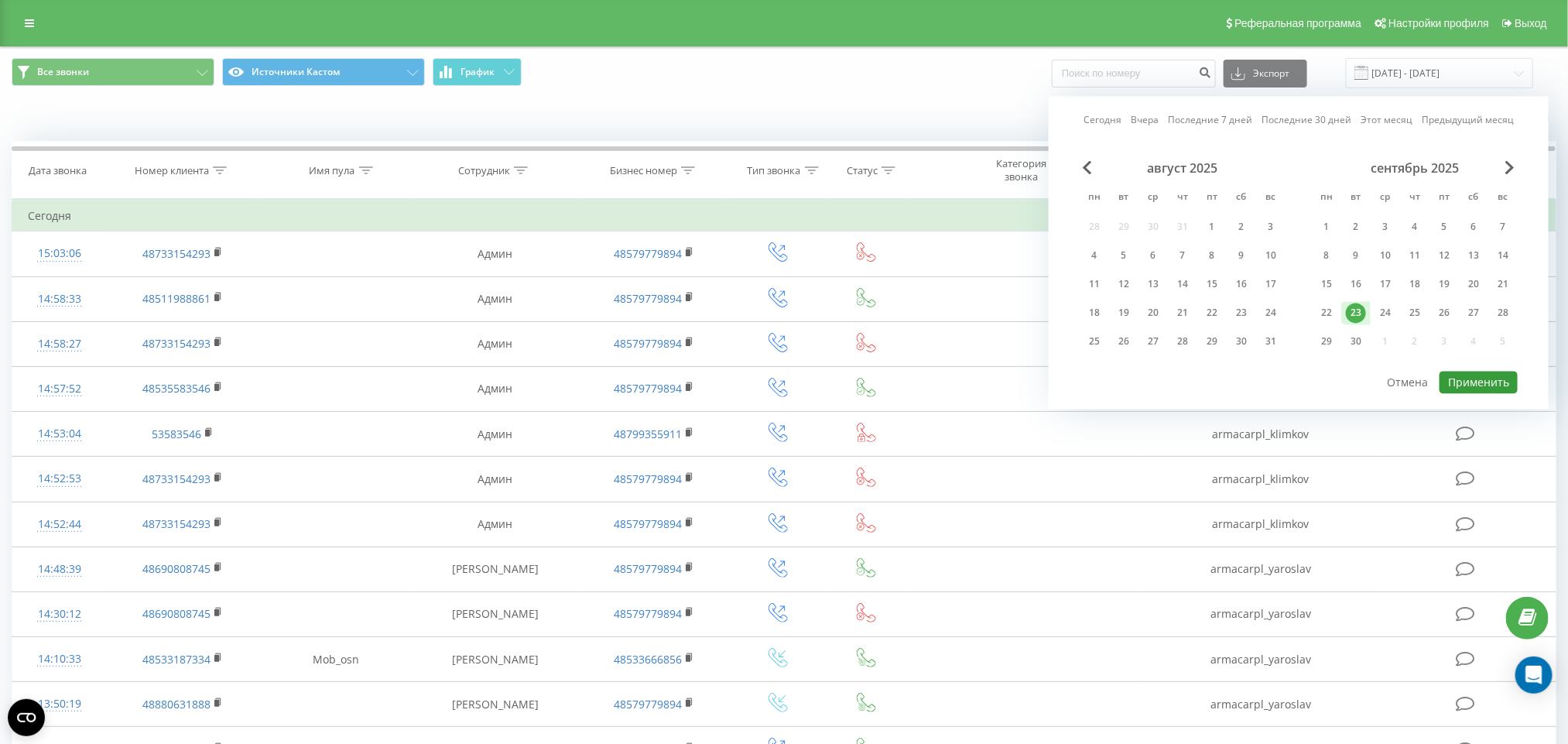
click at [1495, 372] on button "Применить" at bounding box center [1478, 382] width 78 height 22
type input "[DATE] - [DATE]"
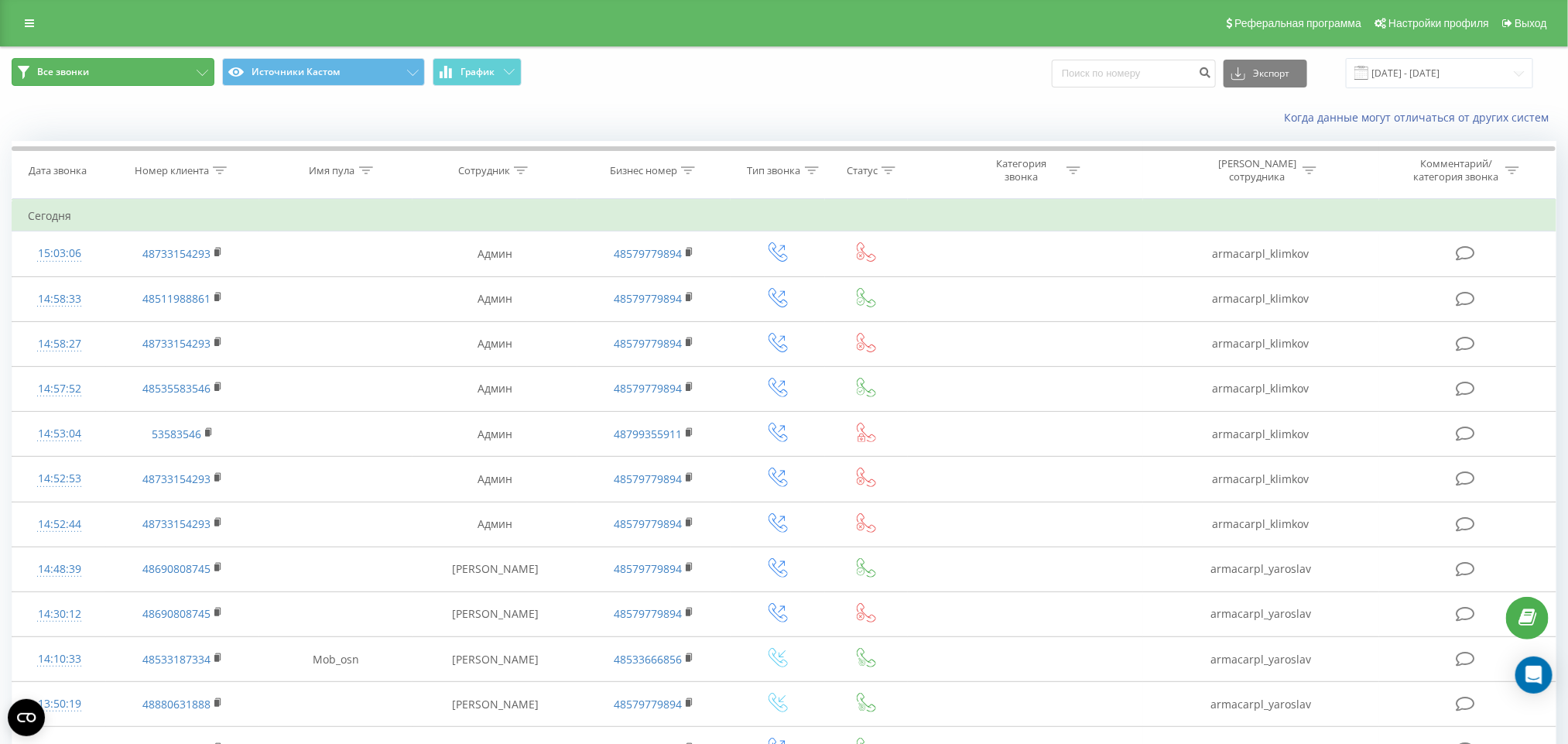
click at [153, 77] on button "Все звонки" at bounding box center [113, 72] width 203 height 28
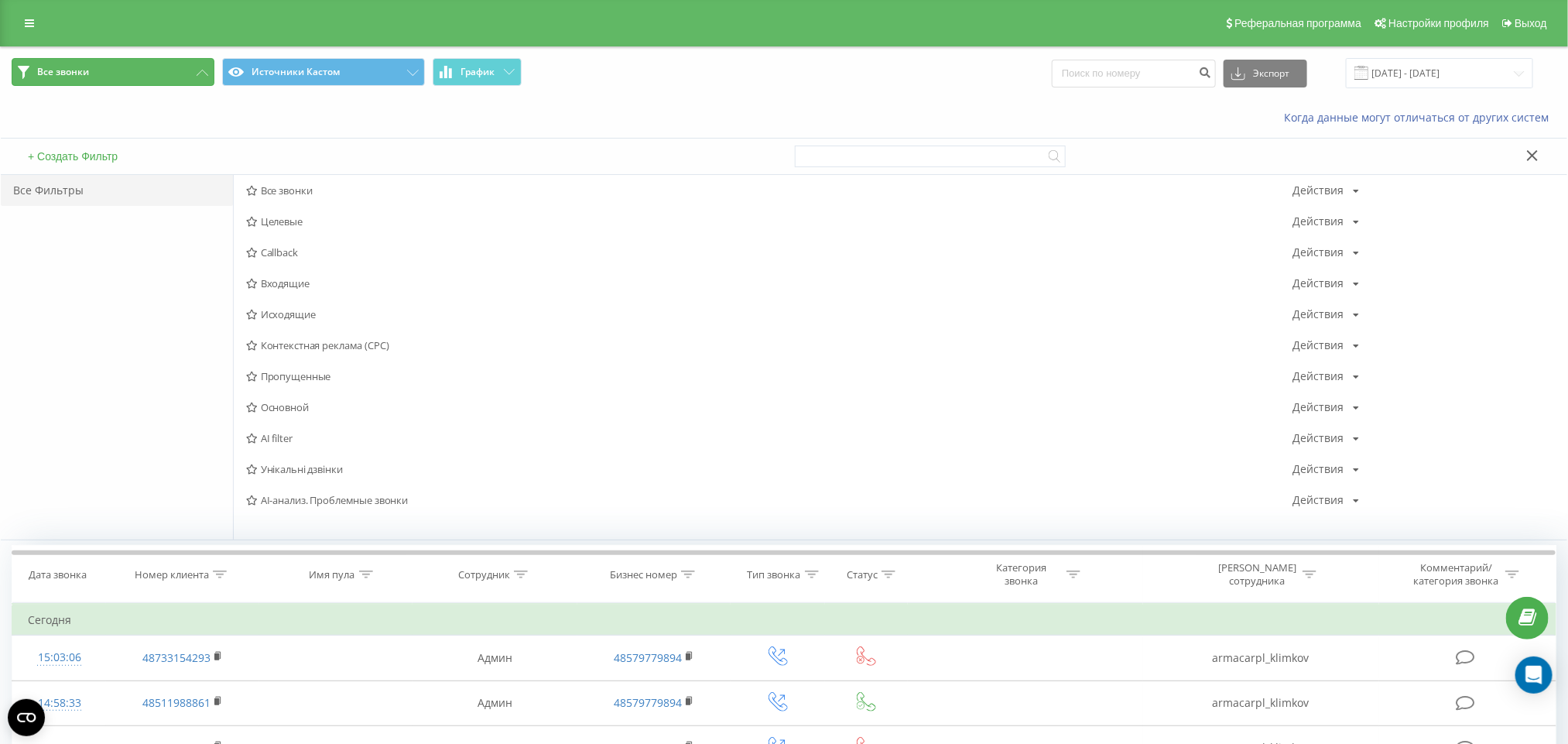
click at [156, 73] on button "Все звонки" at bounding box center [113, 72] width 203 height 28
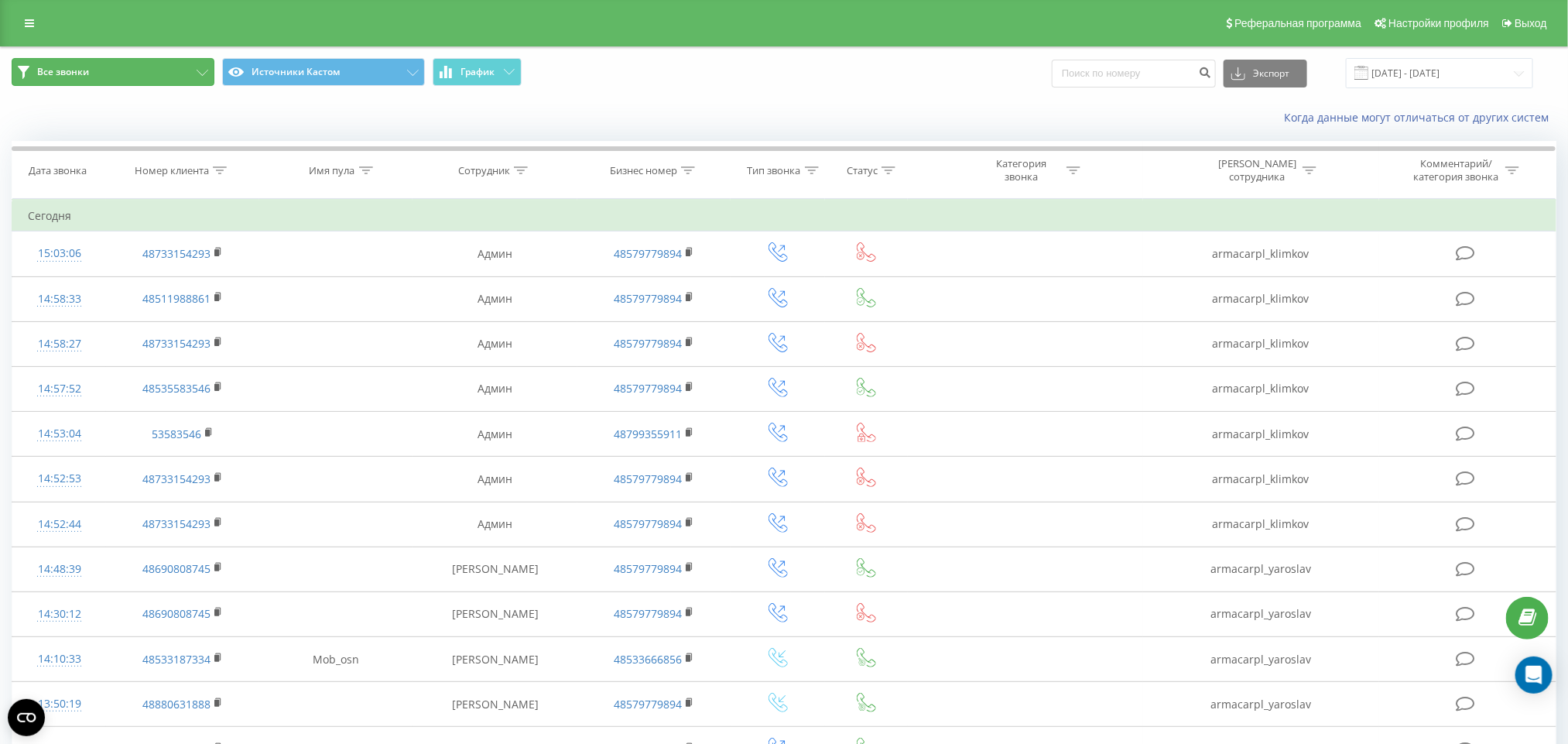
click at [169, 63] on button "Все звонки" at bounding box center [113, 72] width 203 height 28
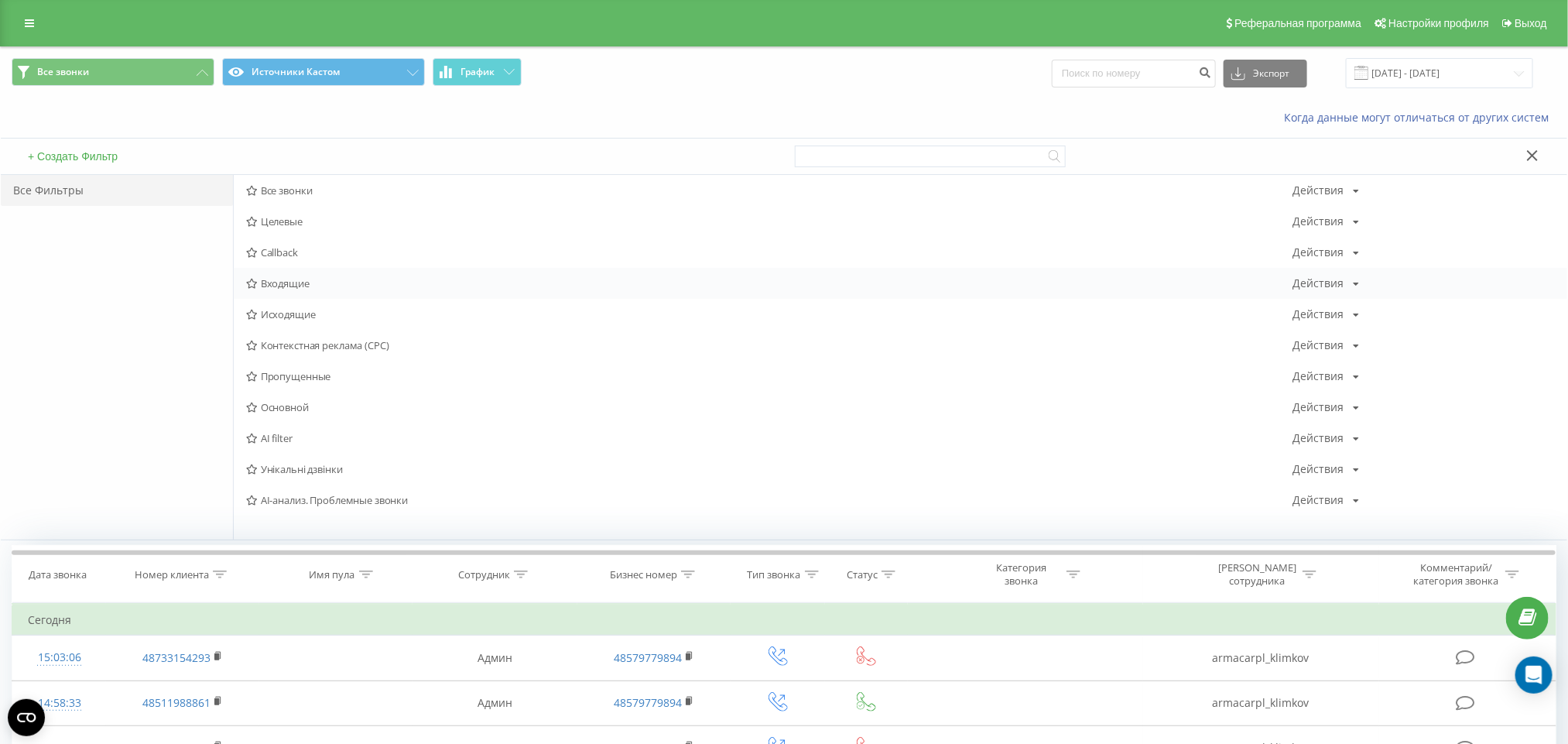
click at [298, 283] on span "Входящие" at bounding box center [769, 282] width 1047 height 11
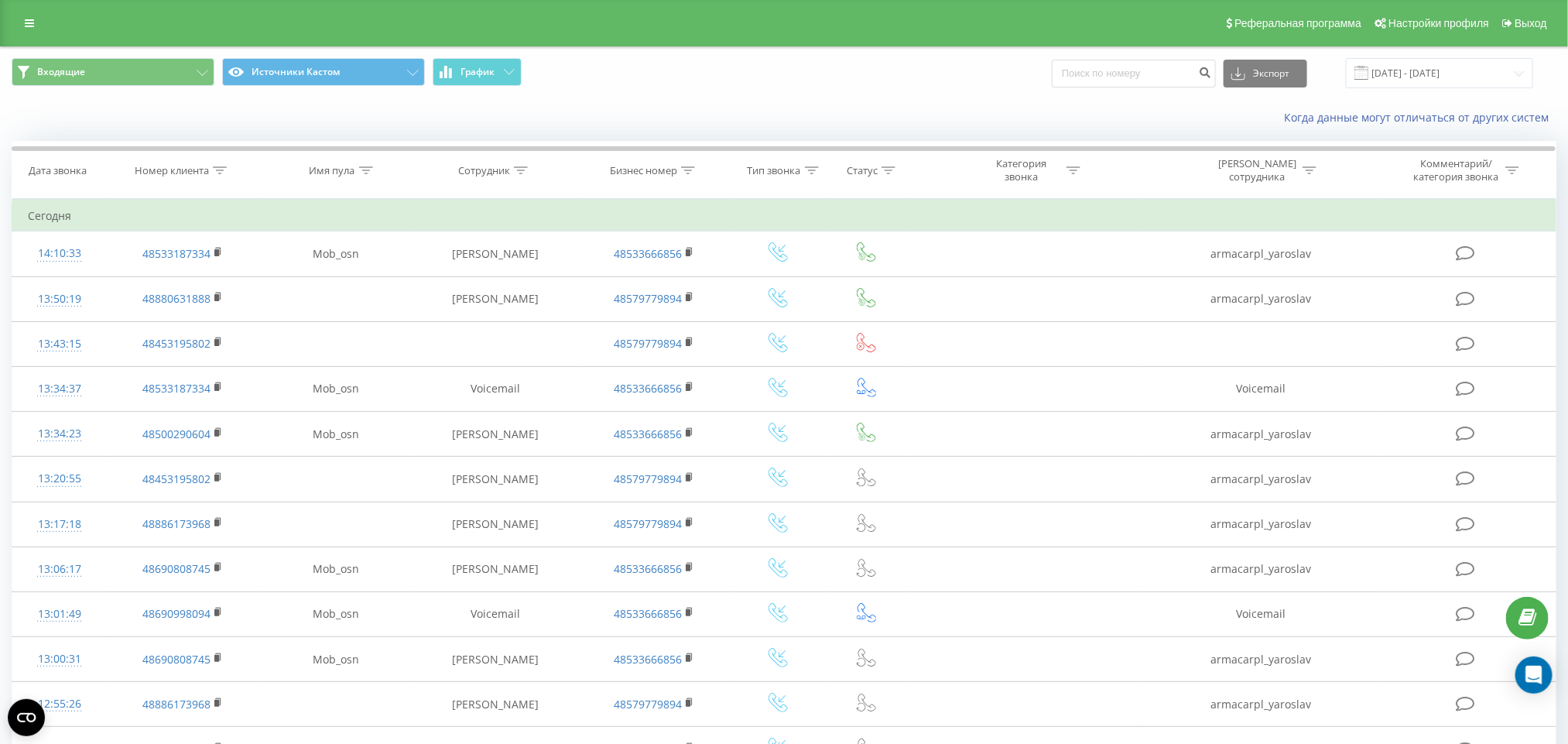
click at [1266, 47] on div "Входящие Источники Кастом График Экспорт .csv .xls .xlsx [DATE] - [DATE]" at bounding box center [784, 72] width 1566 height 52
click at [1270, 74] on button "Экспорт" at bounding box center [1265, 73] width 84 height 28
click at [1253, 134] on span ".xls" at bounding box center [1245, 130] width 17 height 15
click at [1414, 77] on input "[DATE] - [DATE]" at bounding box center [1439, 73] width 187 height 30
click at [892, 100] on div "Когда данные могут отличаться от других систем" at bounding box center [784, 118] width 1566 height 37
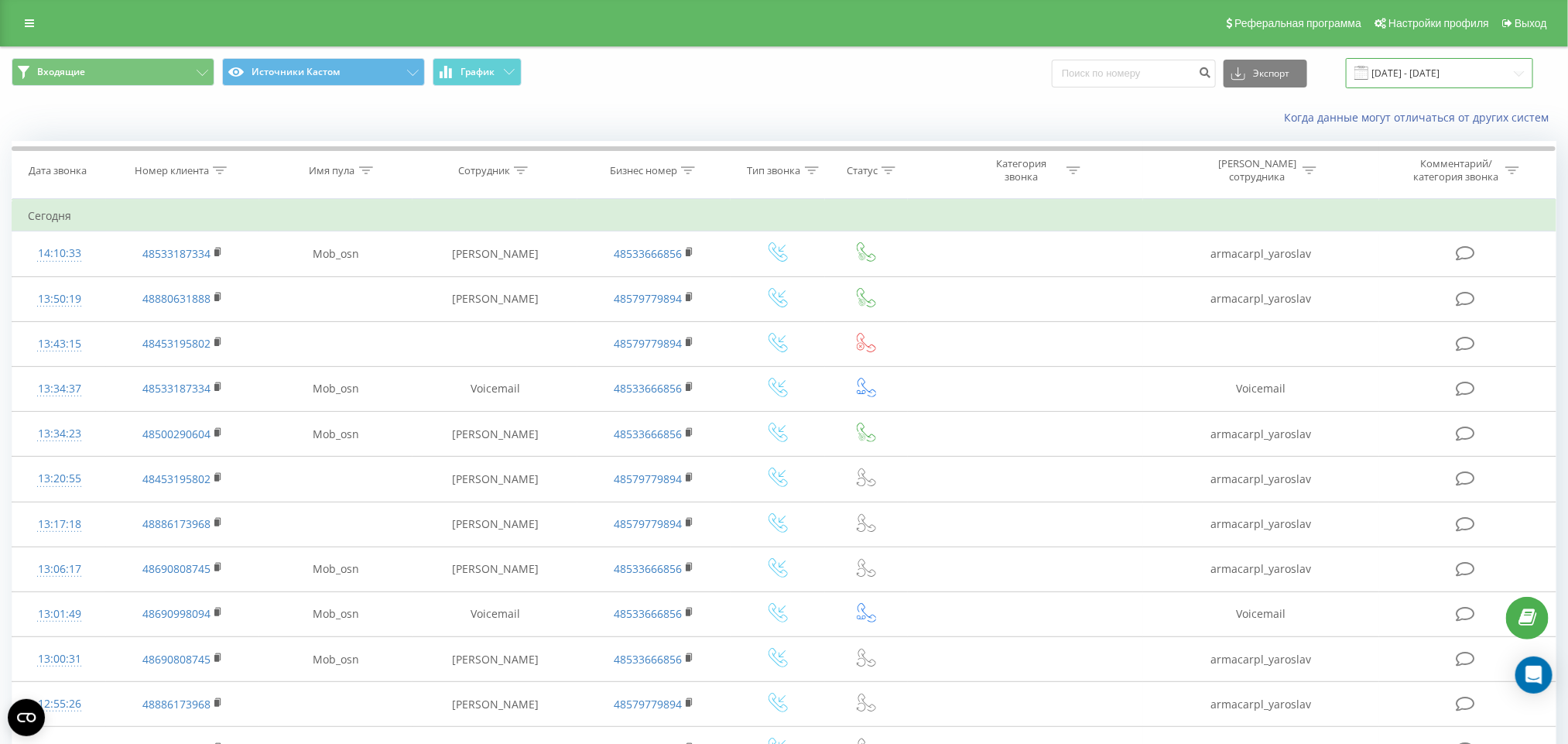
click at [1477, 82] on input "[DATE] - [DATE]" at bounding box center [1439, 73] width 187 height 30
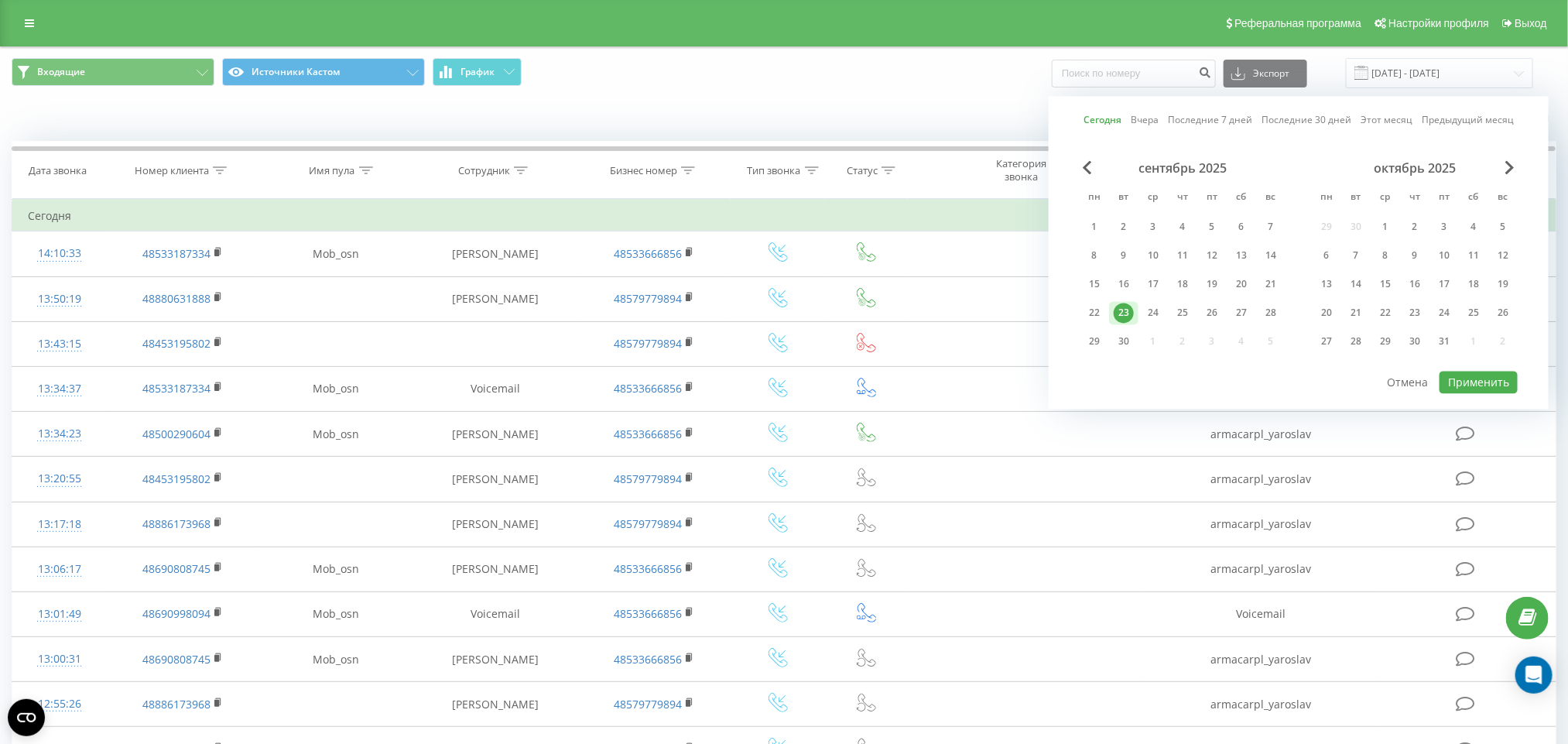
click at [799, 70] on div "Входящие Источники Кастом График Экспорт .csv .xls .xlsx [DATE] - [DATE] [DATE]…" at bounding box center [784, 73] width 1545 height 30
